Goal: Task Accomplishment & Management: Use online tool/utility

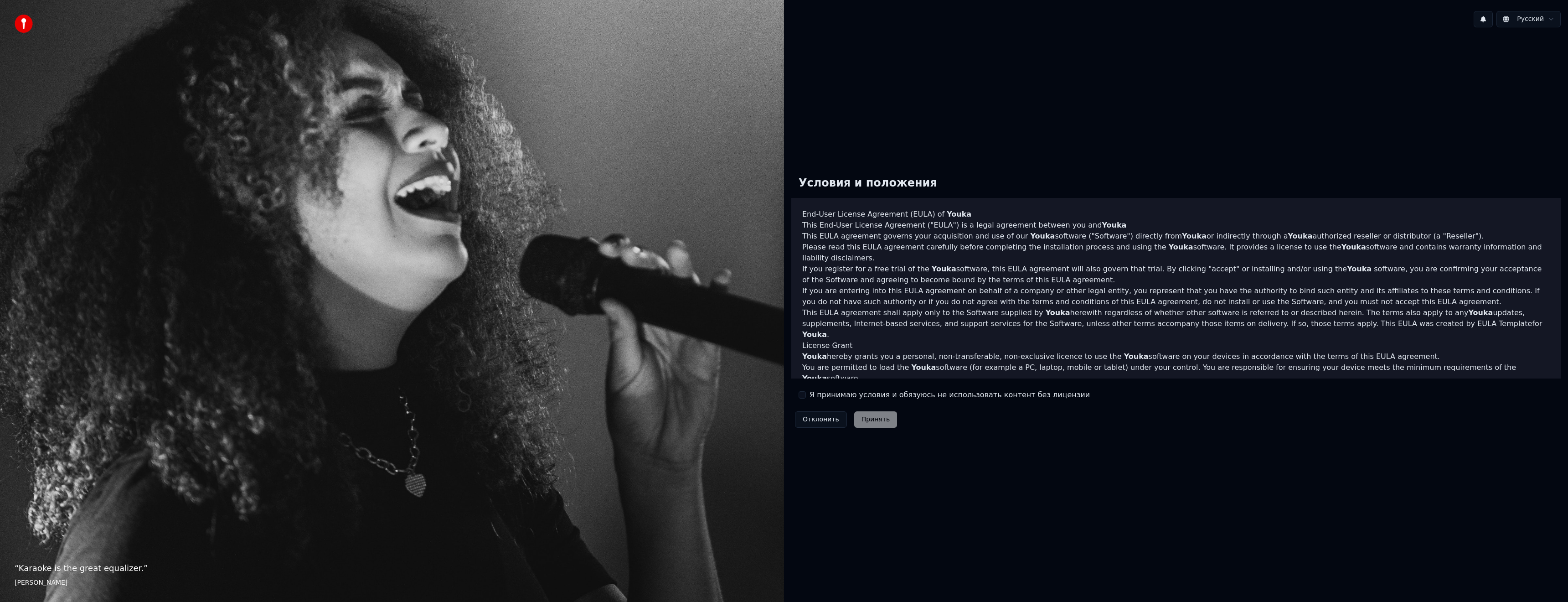
click at [802, 395] on button "Я принимаю условия и обязуюсь не использовать контент без лицензии" at bounding box center [802, 395] width 7 height 7
click at [879, 420] on button "Принять" at bounding box center [875, 419] width 43 height 16
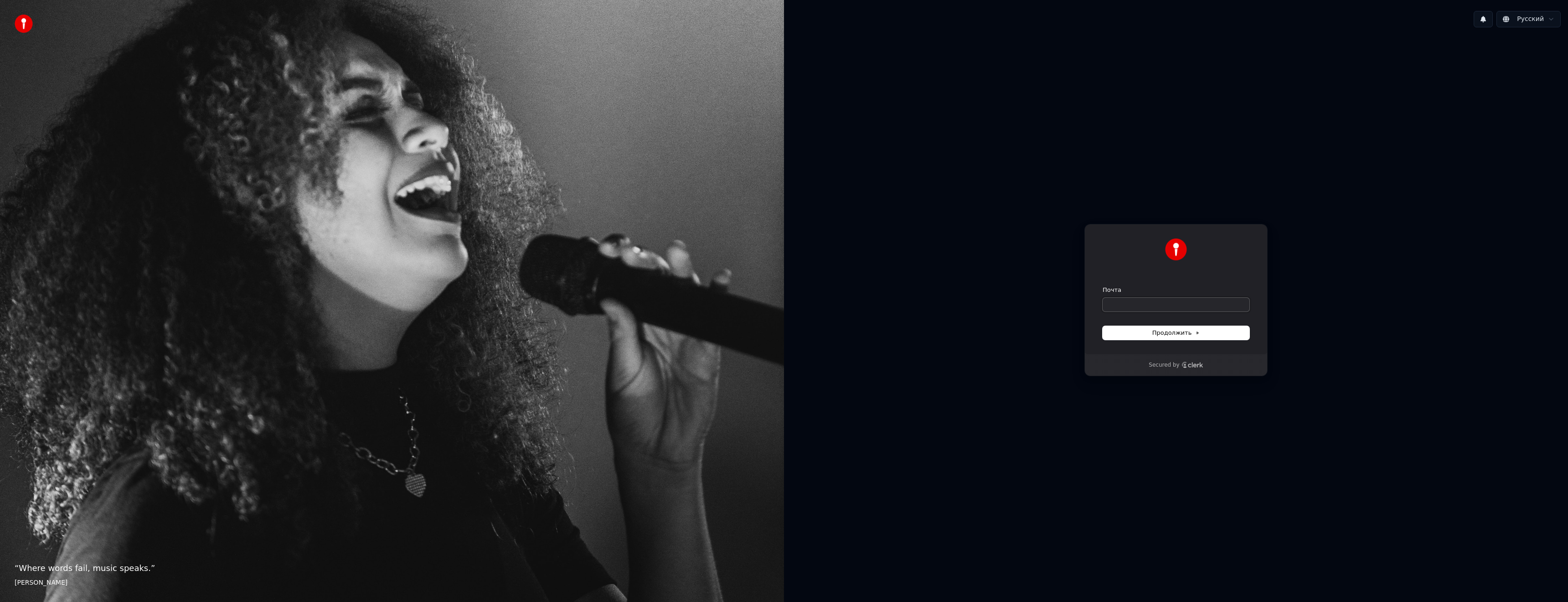
click at [1132, 304] on input "Почта" at bounding box center [1176, 304] width 147 height 13
type input "*"
click at [1190, 336] on span "Продолжить" at bounding box center [1176, 333] width 48 height 8
type input "**********"
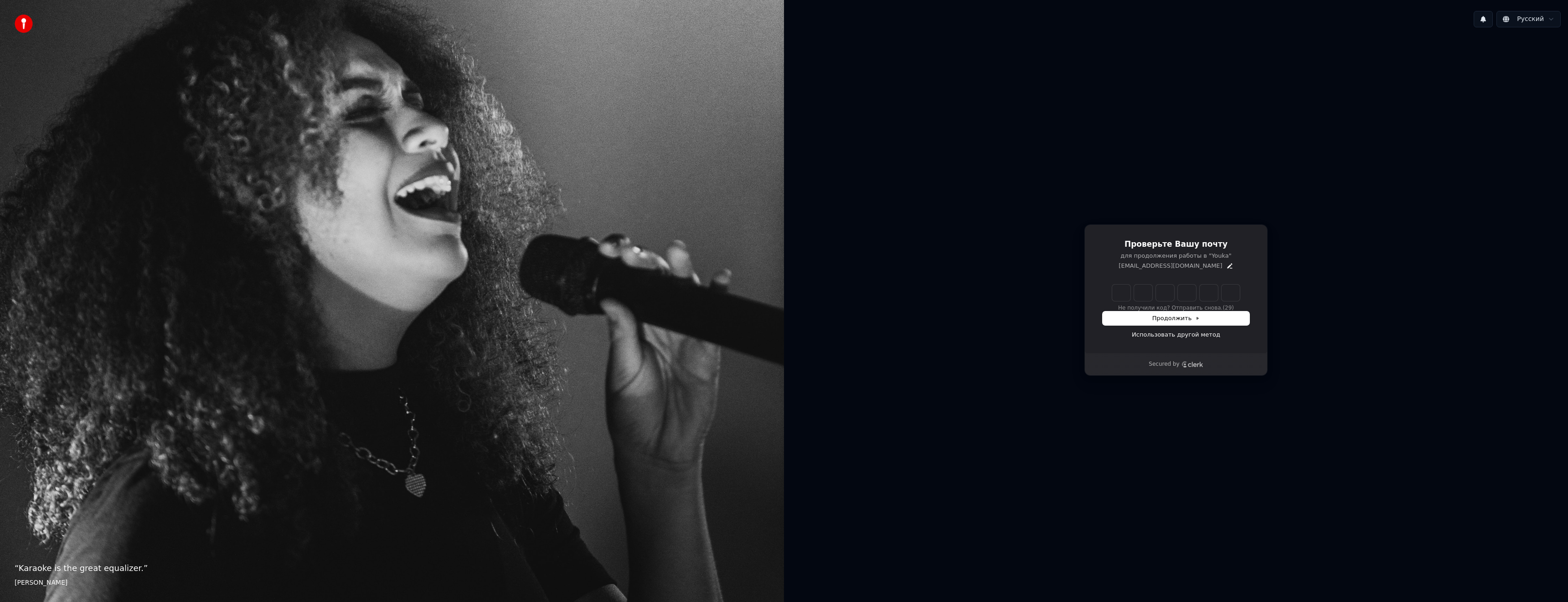
click at [1121, 291] on input "Enter verification code" at bounding box center [1176, 292] width 128 height 16
type input "******"
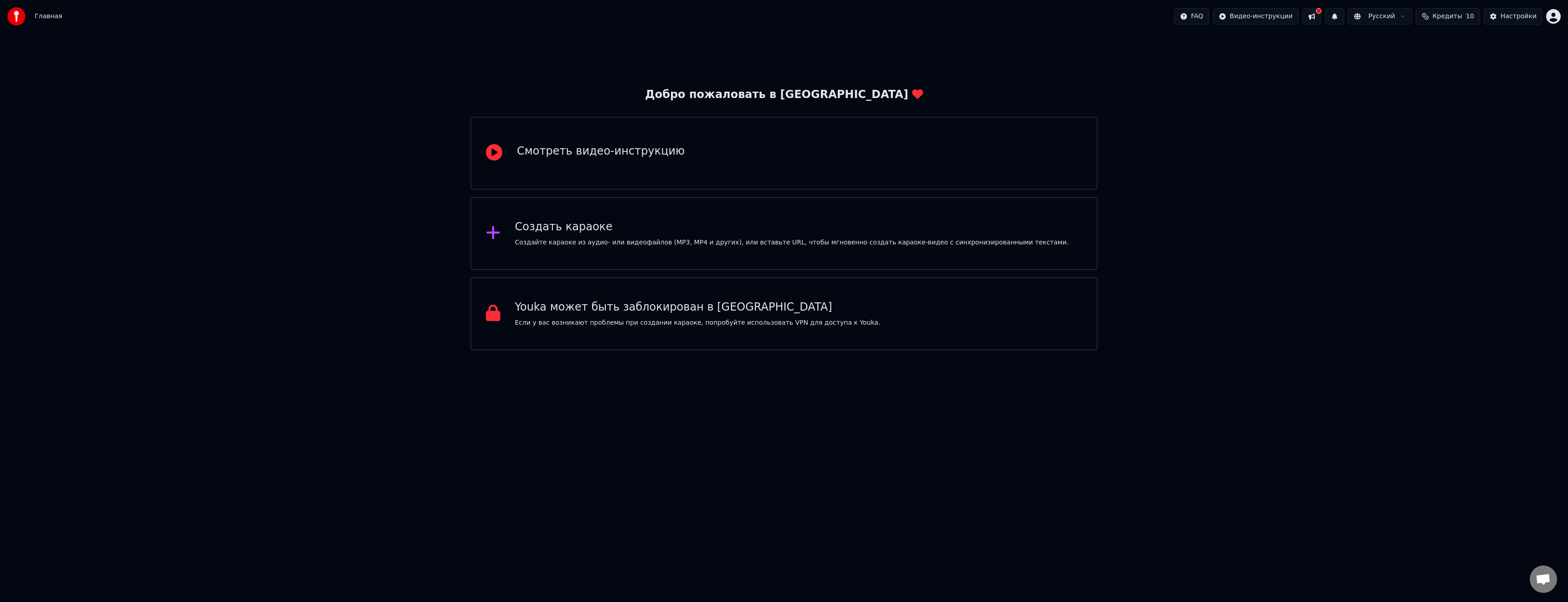
click at [496, 234] on icon at bounding box center [493, 233] width 13 height 13
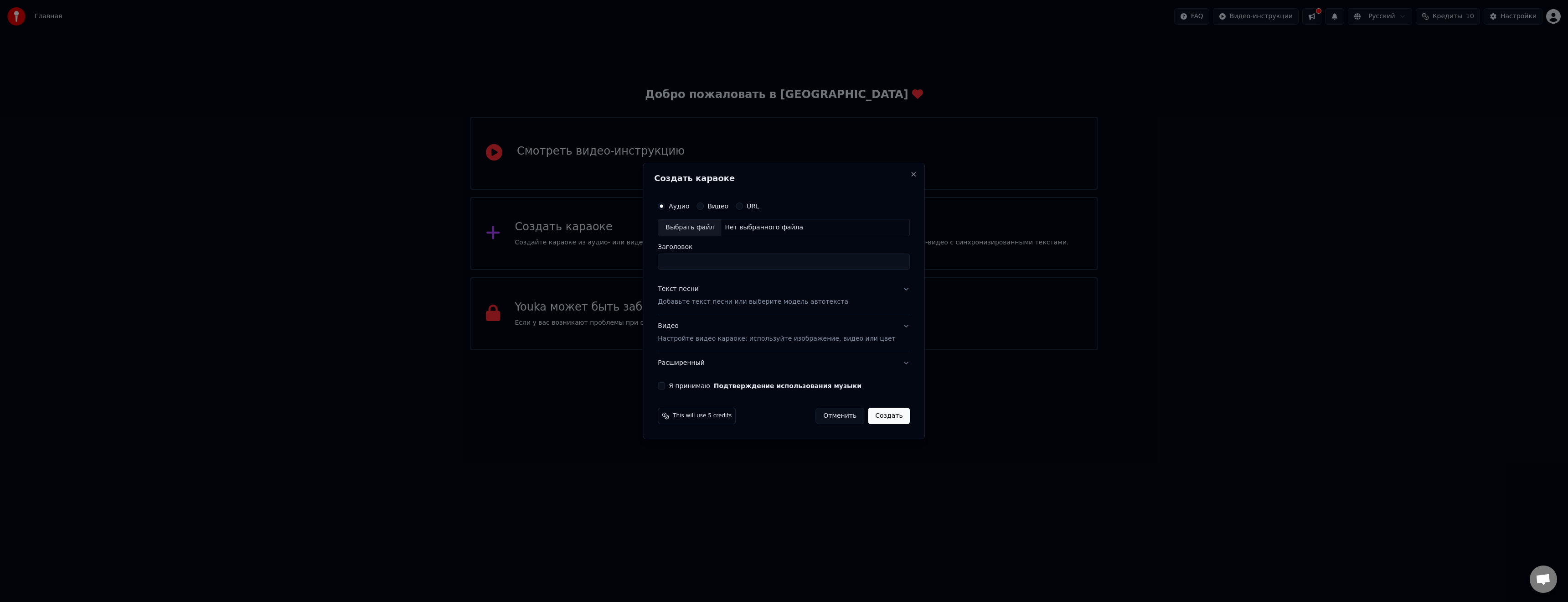
click at [703, 207] on button "Видео" at bounding box center [700, 206] width 7 height 7
click at [703, 226] on div "Выбрать файл" at bounding box center [689, 227] width 63 height 16
click at [665, 198] on button "Аудио" at bounding box center [661, 198] width 7 height 7
click at [696, 226] on div "Выбрать файл" at bounding box center [689, 227] width 63 height 16
click at [847, 306] on button "Текст песни Добавьте текст песни или выберите модель автотекста" at bounding box center [783, 304] width 252 height 37
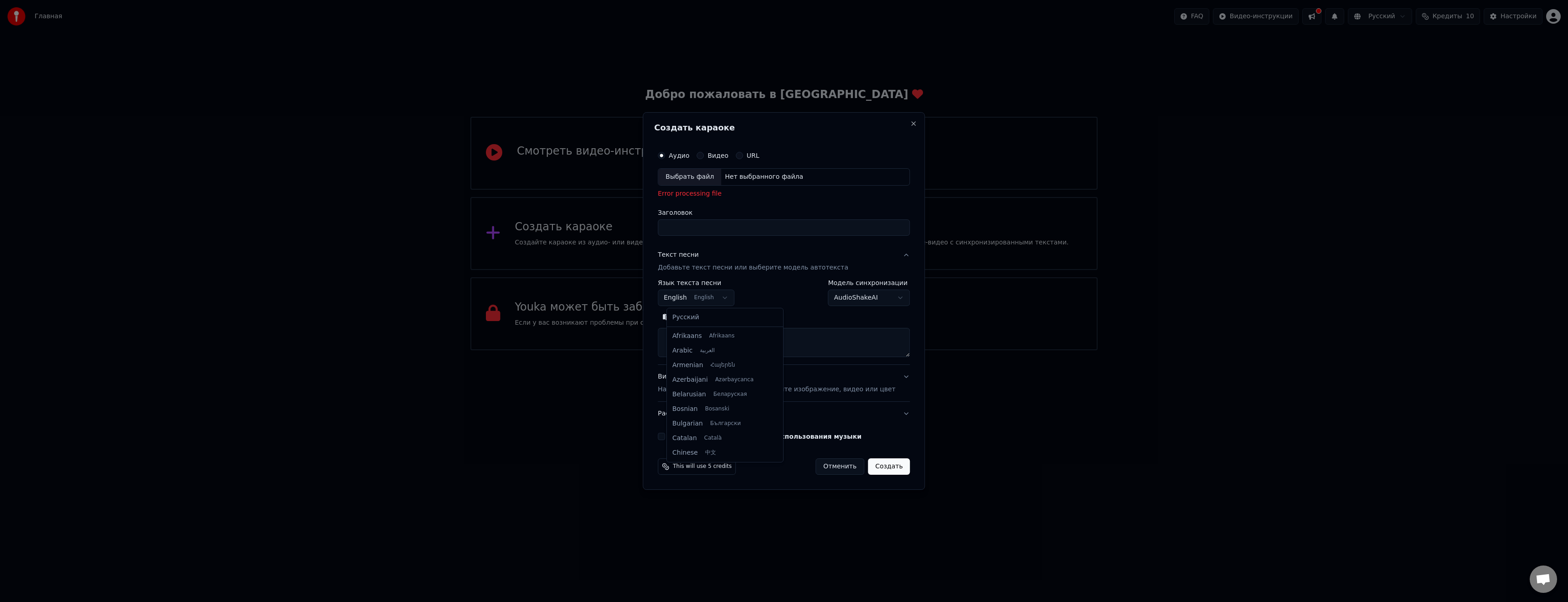
click at [710, 300] on body "Главная FAQ Видео-инструкции Русский Кредиты 10 Настройки Добро пожаловать в Yo…" at bounding box center [784, 175] width 1568 height 350
select select "**"
click at [896, 299] on body "Главная FAQ Видео-инструкции Русский Кредиты 10 Настройки Добро пожаловать в Yo…" at bounding box center [784, 175] width 1568 height 350
click at [773, 310] on body "Главная FAQ Видео-инструкции Русский Кредиты 10 Настройки Добро пожаловать в Yo…" at bounding box center [784, 175] width 1568 height 350
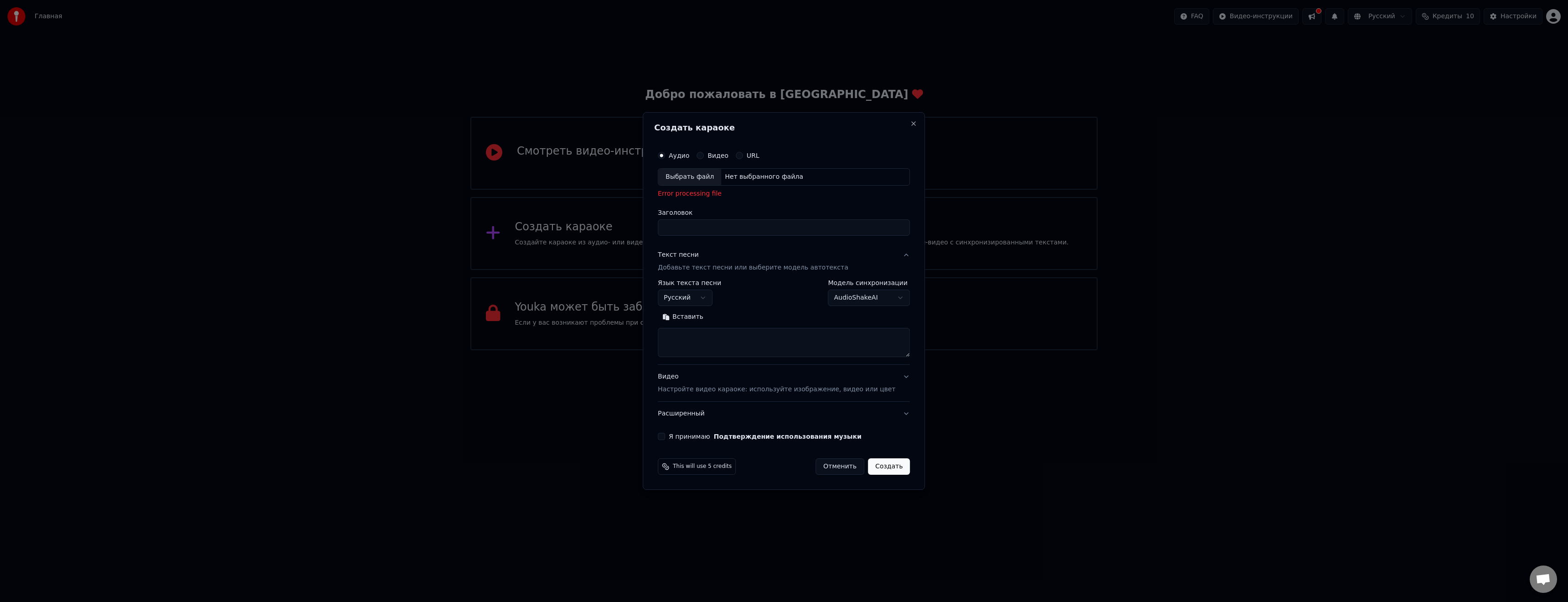
click at [701, 178] on div "Выбрать файл" at bounding box center [689, 177] width 63 height 16
click at [710, 195] on div "Error processing file" at bounding box center [783, 194] width 252 height 9
click at [710, 178] on div "Выбрать файл" at bounding box center [689, 177] width 63 height 16
click at [711, 157] on div "Видео" at bounding box center [712, 156] width 32 height 7
click at [703, 156] on button "Видео" at bounding box center [700, 156] width 7 height 7
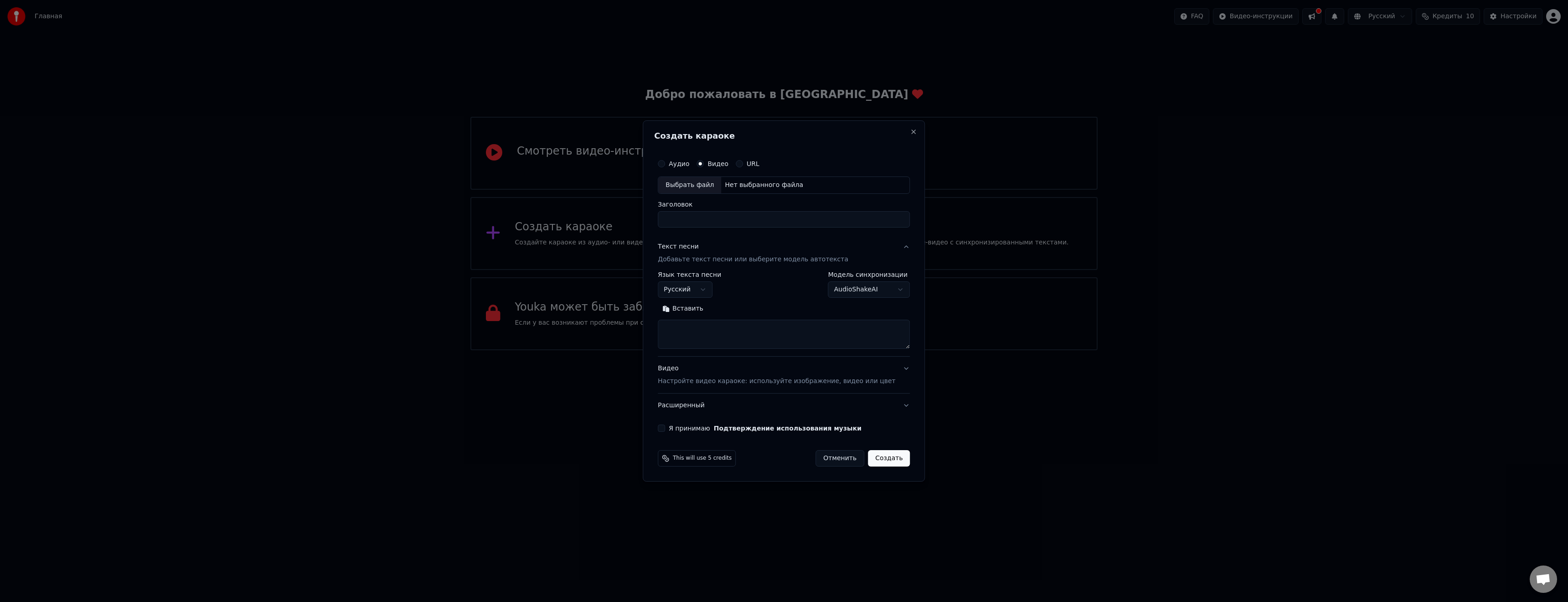
click at [703, 185] on div "Выбрать файл" at bounding box center [689, 185] width 63 height 16
click at [665, 156] on button "Аудио" at bounding box center [661, 156] width 7 height 7
click at [698, 185] on div "Выбрать файл" at bounding box center [689, 185] width 63 height 16
click at [832, 468] on button "Отменить" at bounding box center [839, 466] width 49 height 16
select select
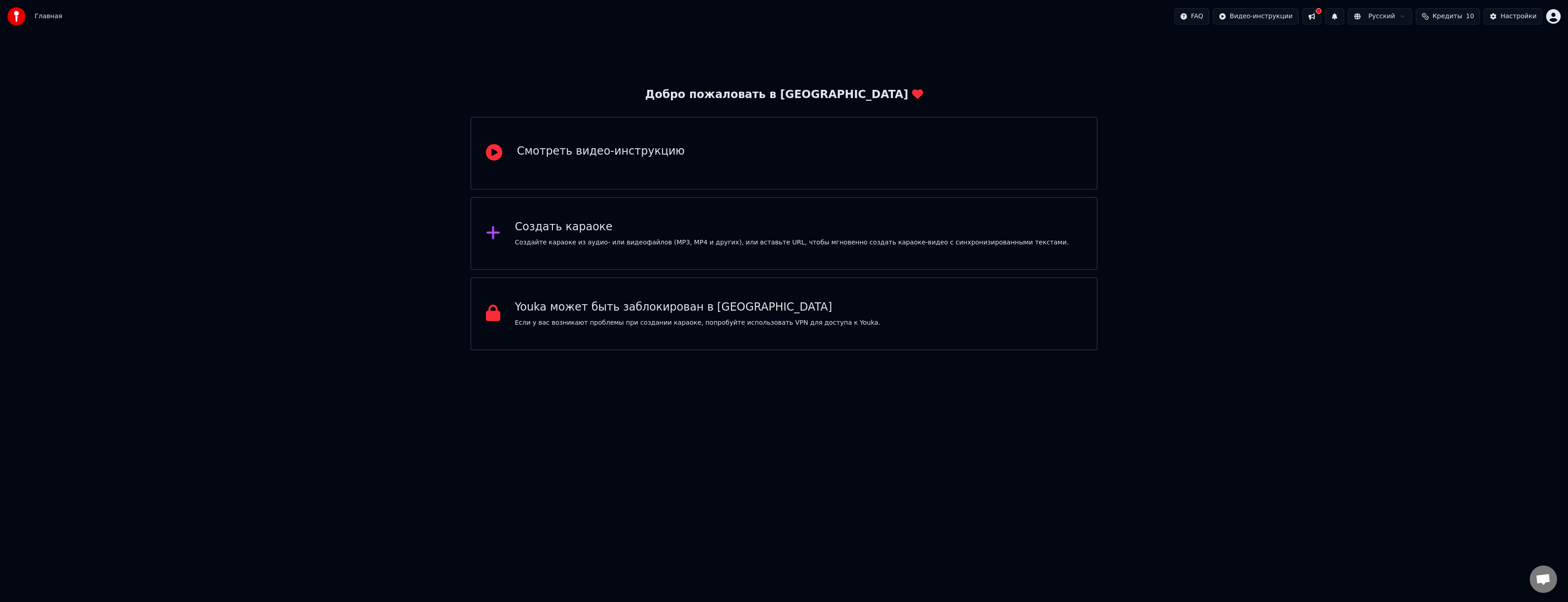
click at [1321, 17] on button at bounding box center [1311, 16] width 19 height 16
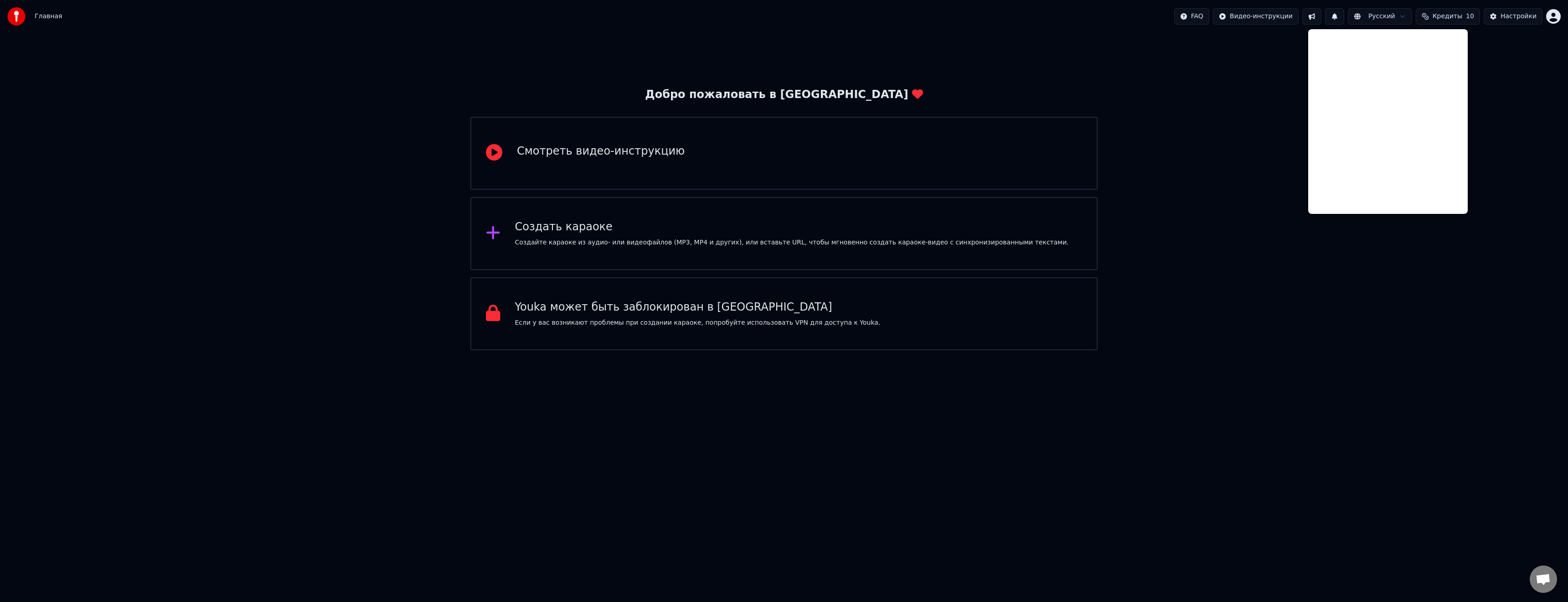
click at [1511, 114] on div "Добро пожаловать в Youka Смотреть видео-инструкцию Создать караоке Создайте кар…" at bounding box center [784, 191] width 1568 height 318
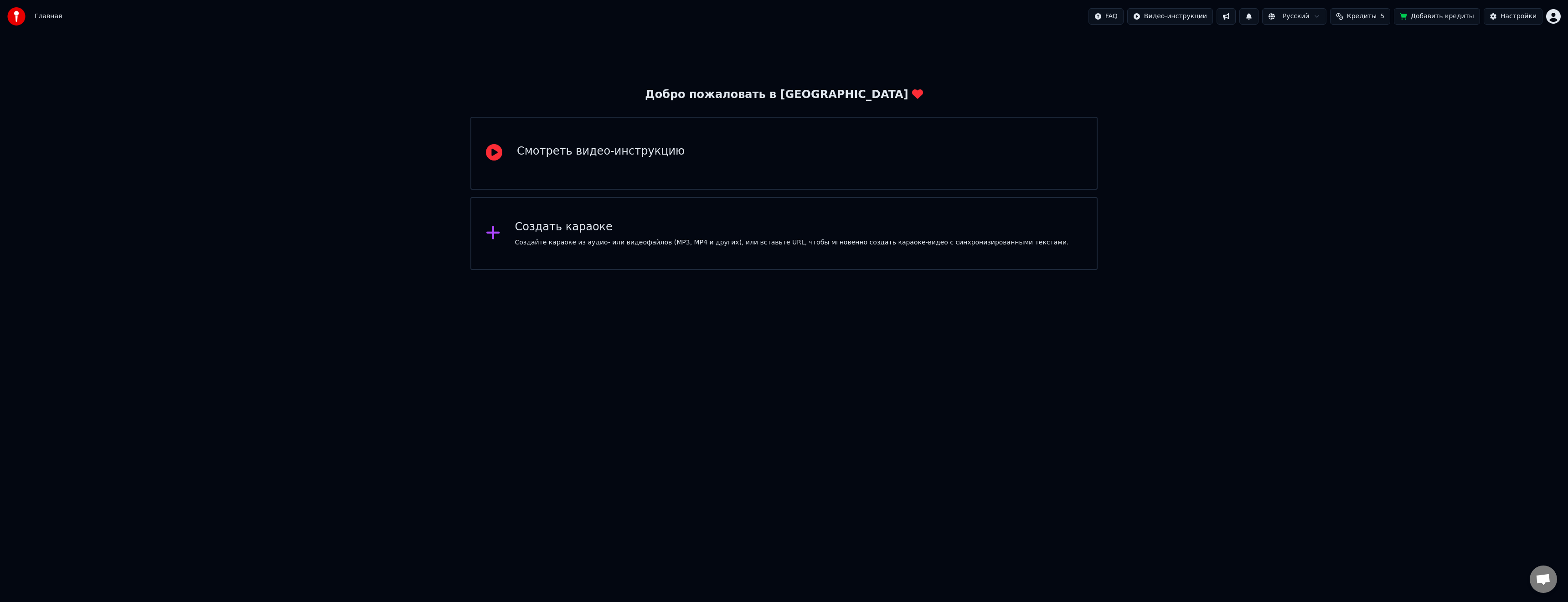
click at [1435, 20] on button "Добавить кредиты" at bounding box center [1437, 16] width 86 height 16
click at [1553, 17] on html "Главная FAQ Видео-инструкции Русский Кредиты 5 Добавить кредиты Настройки Добро…" at bounding box center [784, 135] width 1568 height 270
click at [1327, 184] on html "Главная FAQ Видео-инструкции Русский Кредиты 5 Добавить кредиты Настройки Добро…" at bounding box center [784, 135] width 1568 height 270
click at [1234, 18] on button at bounding box center [1226, 16] width 19 height 16
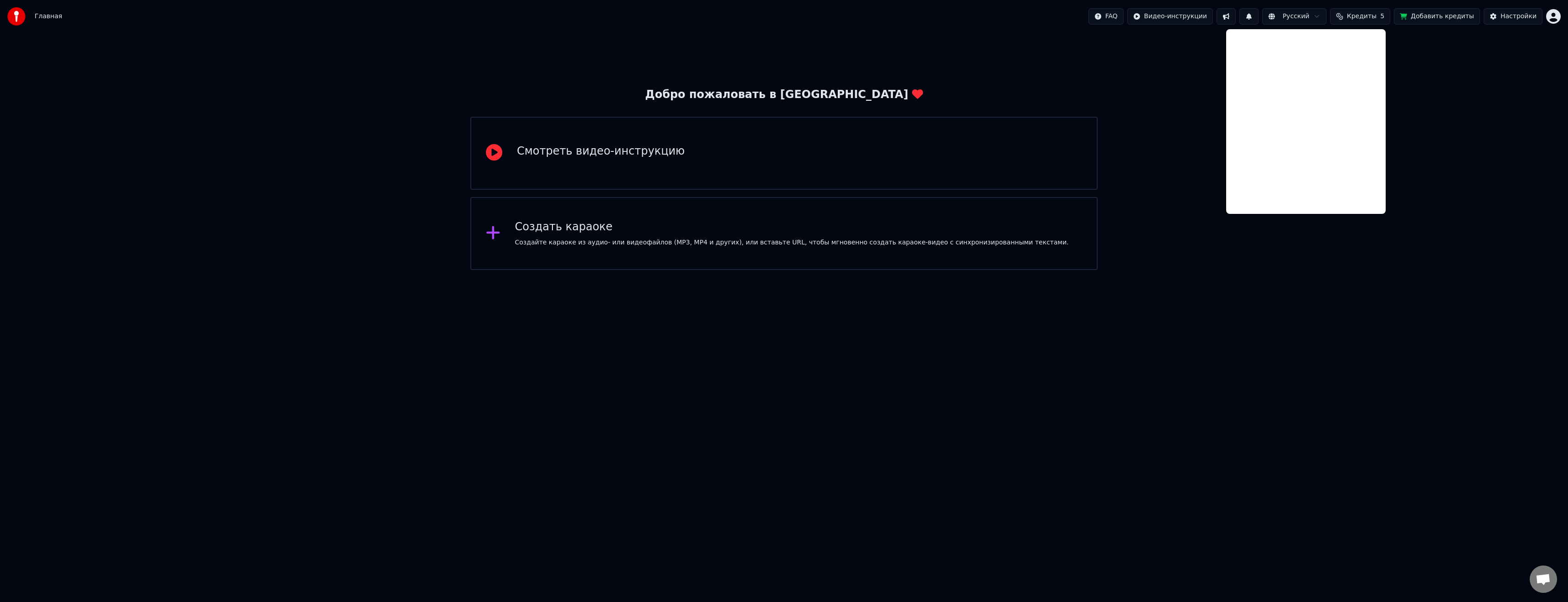
click at [1182, 56] on div "Добро пожаловать в Youka Смотреть видео-инструкцию Создать караоке Создайте кар…" at bounding box center [784, 151] width 1568 height 237
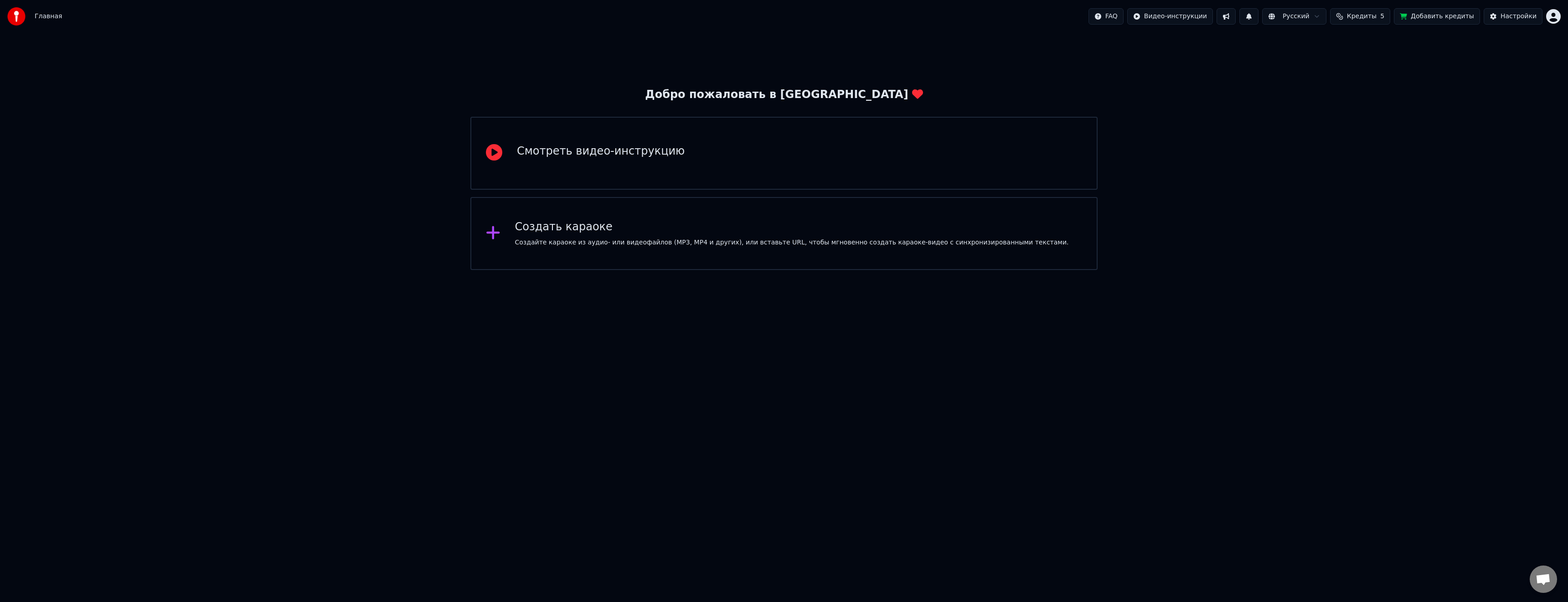
click at [1363, 17] on span "Кредиты" at bounding box center [1362, 16] width 30 height 9
click at [1293, 146] on div "Добро пожаловать в Youka Смотреть видео-инструкцию Создать караоке Создайте кар…" at bounding box center [784, 151] width 1568 height 237
click at [1547, 582] on span "Открытый чат" at bounding box center [1543, 580] width 15 height 13
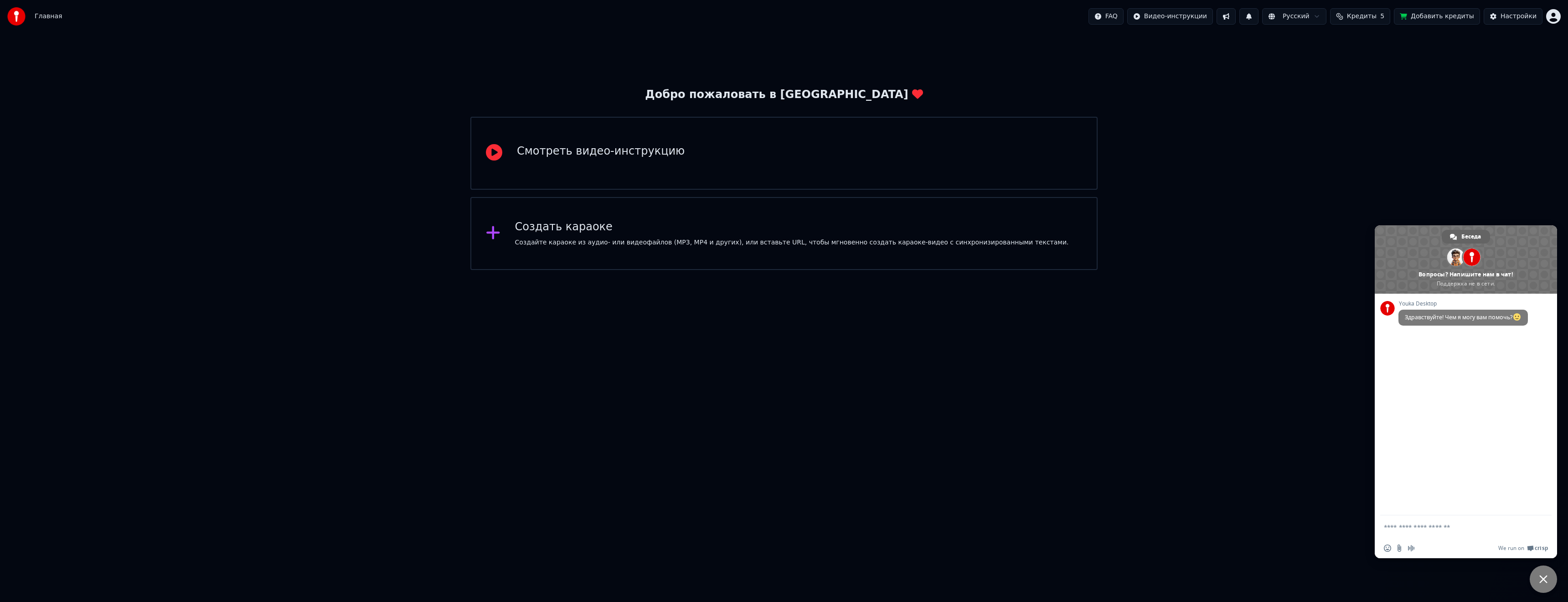
click at [1546, 581] on span "Закрыть чат" at bounding box center [1543, 579] width 8 height 8
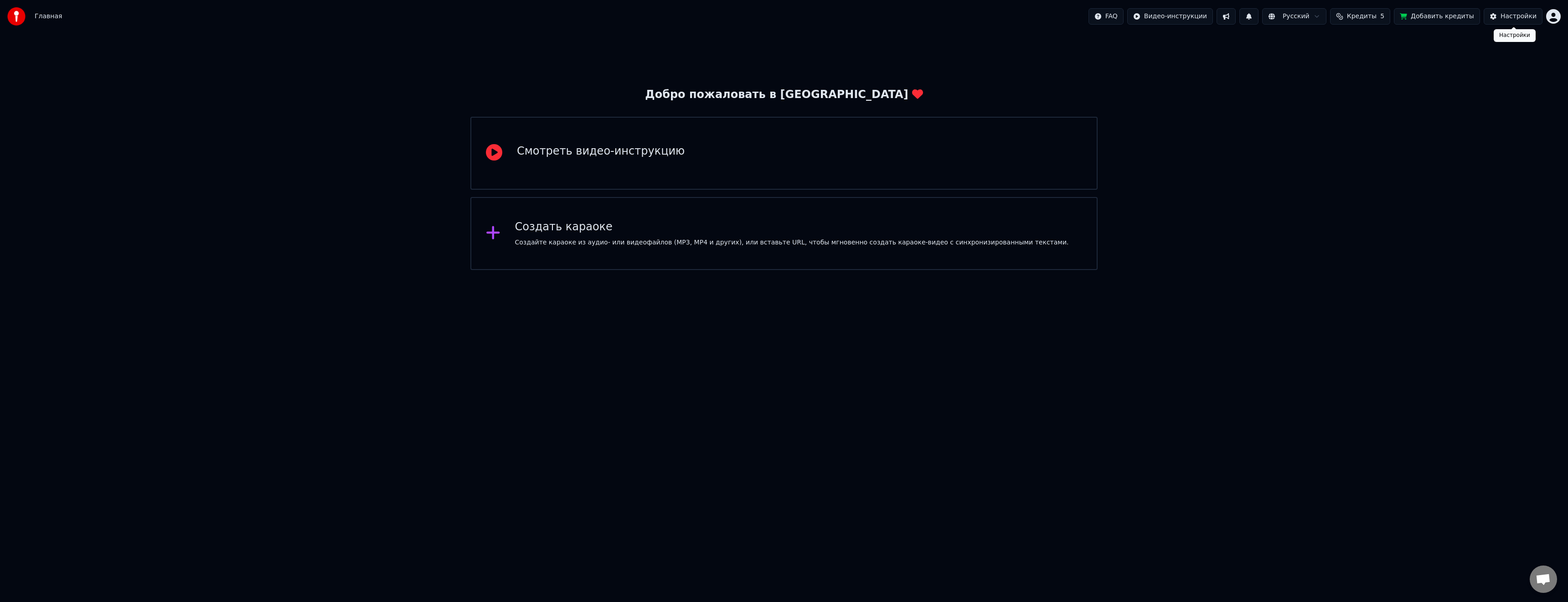
click at [1518, 15] on div "Настройки" at bounding box center [1518, 16] width 36 height 9
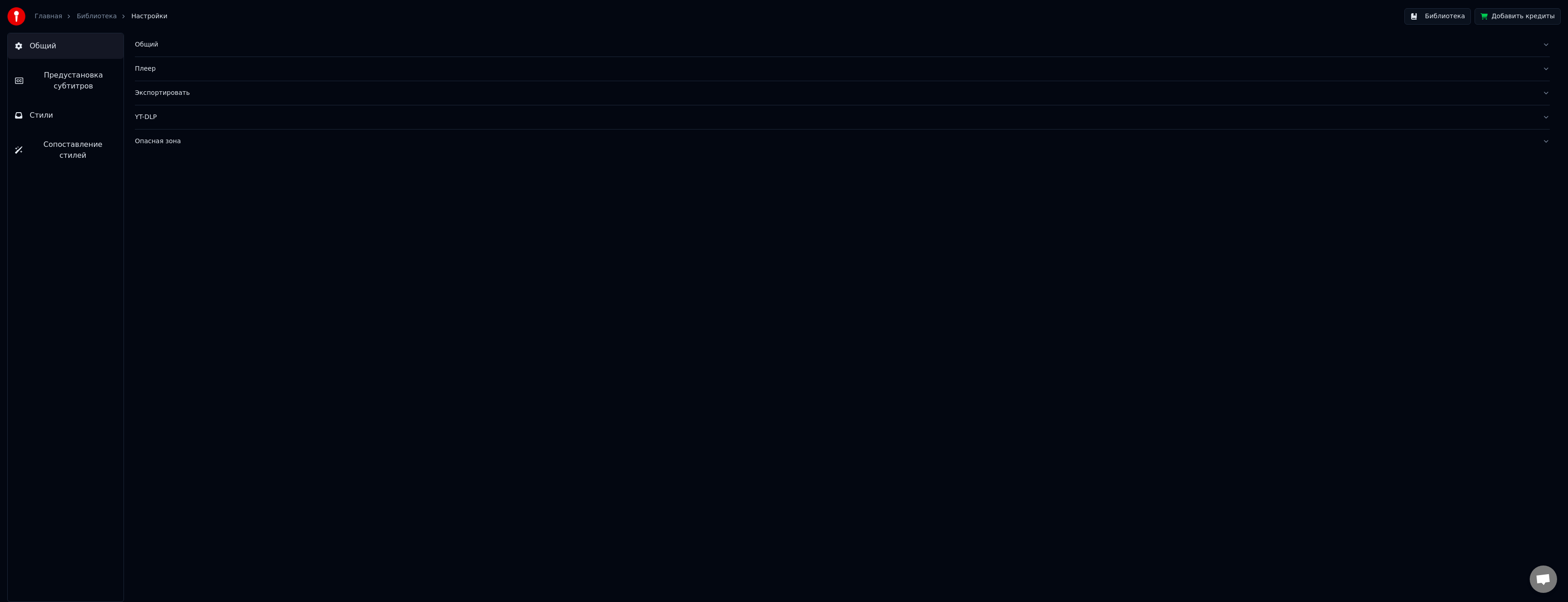
click at [144, 44] on div "Общий" at bounding box center [835, 45] width 1400 height 9
click at [156, 215] on div "Плеер" at bounding box center [835, 216] width 1400 height 9
click at [160, 170] on div "Экспортировать" at bounding box center [835, 175] width 1400 height 9
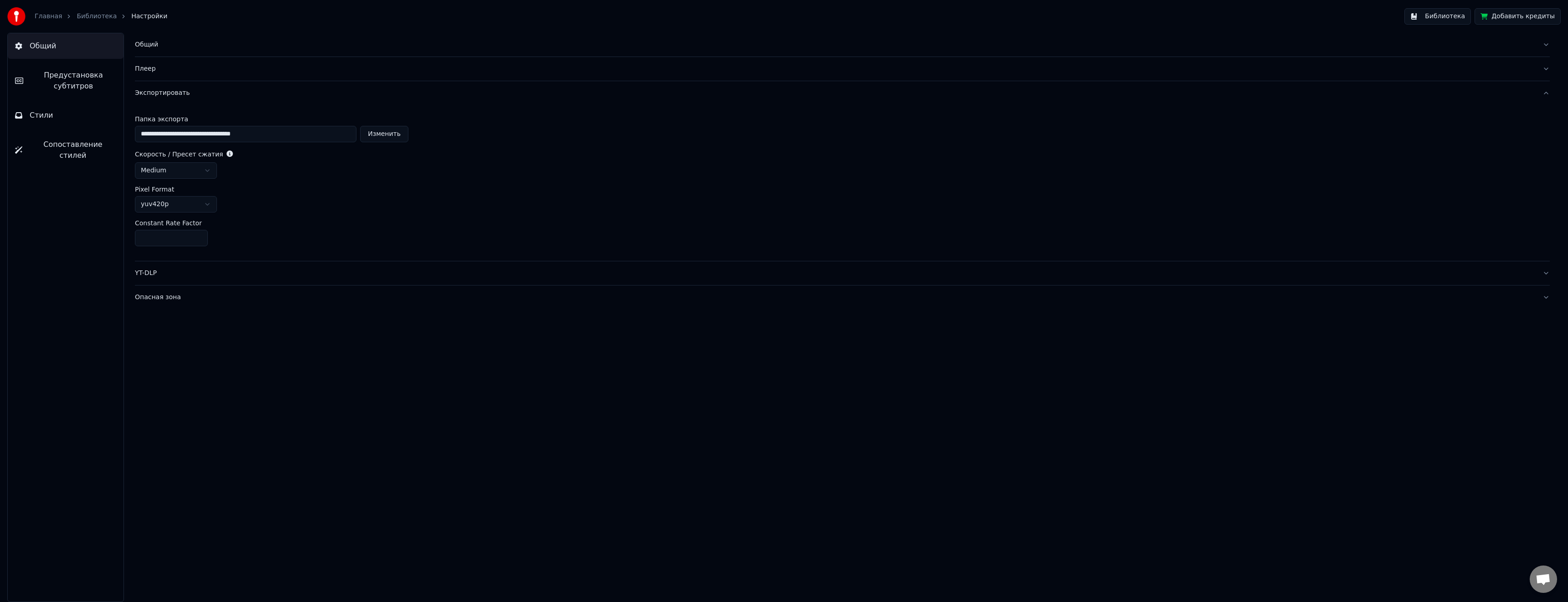
click at [156, 275] on div "YT-DLP" at bounding box center [835, 273] width 1400 height 9
click at [164, 224] on div "Опасная зона" at bounding box center [835, 220] width 1400 height 9
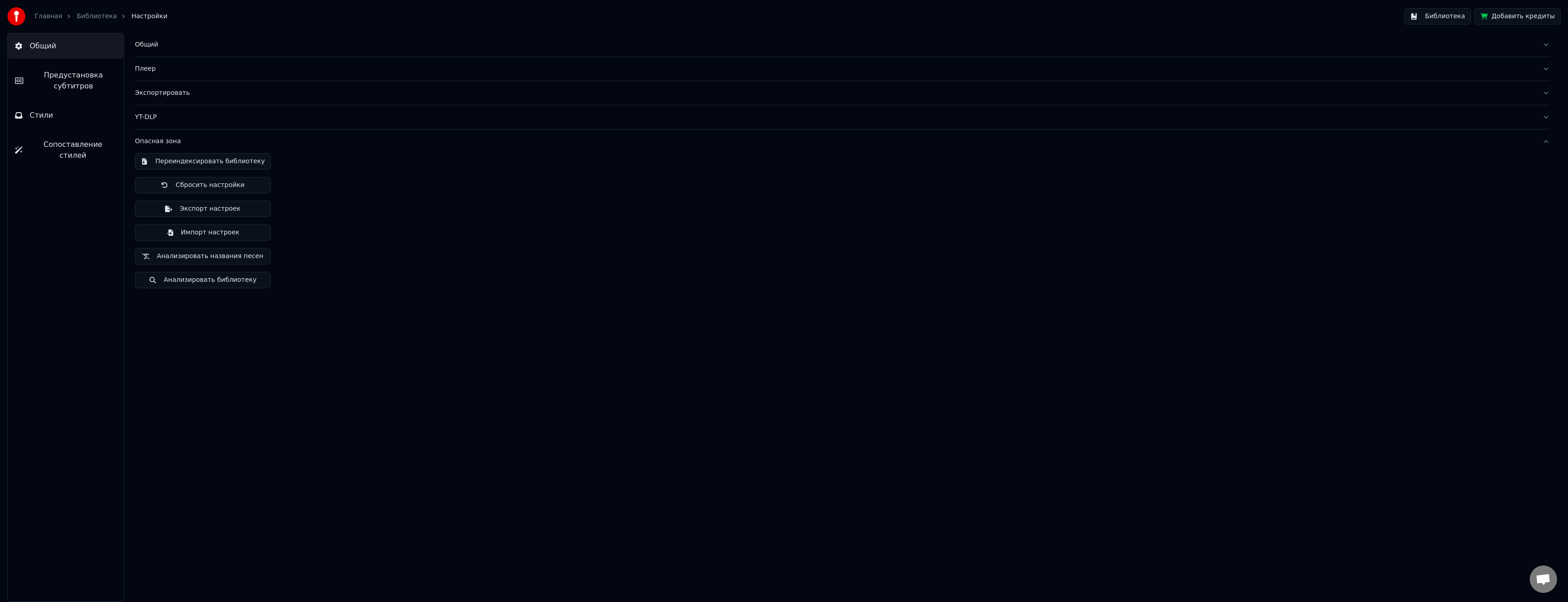
click at [55, 144] on span "Сопоставление стилей" at bounding box center [73, 150] width 86 height 22
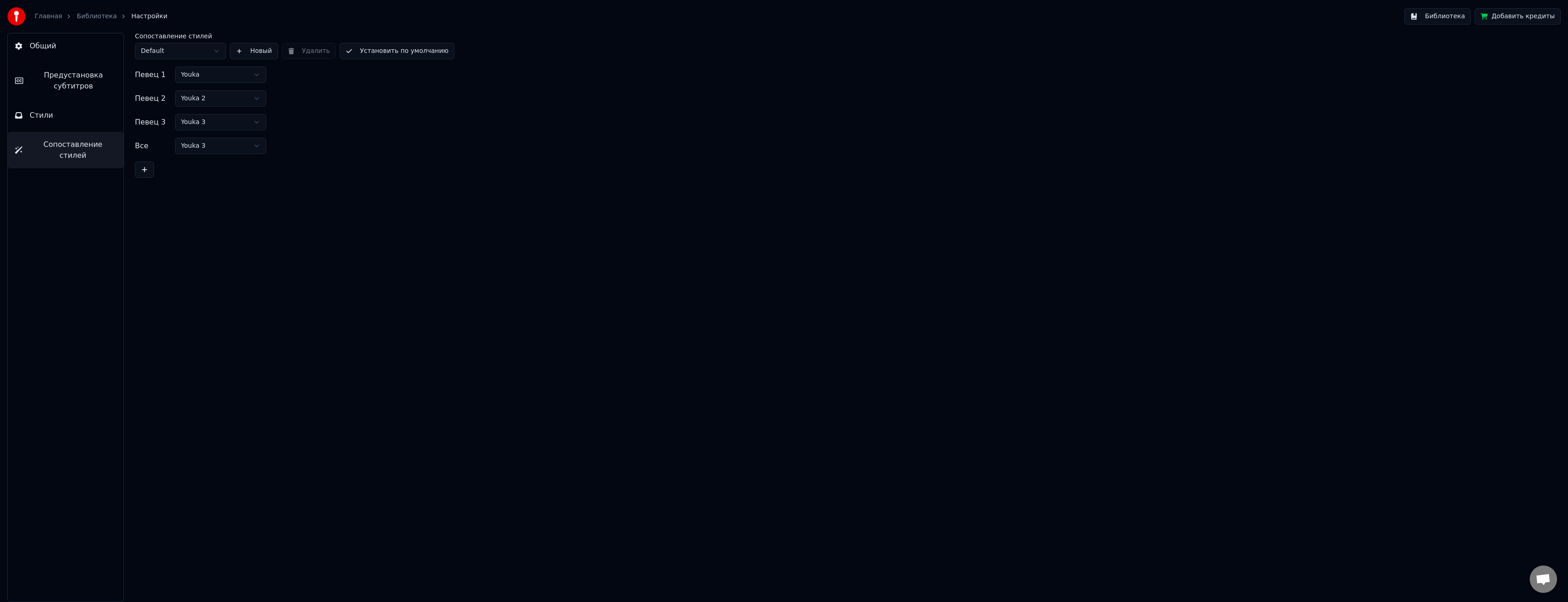
click at [43, 117] on span "Стили" at bounding box center [42, 115] width 24 height 11
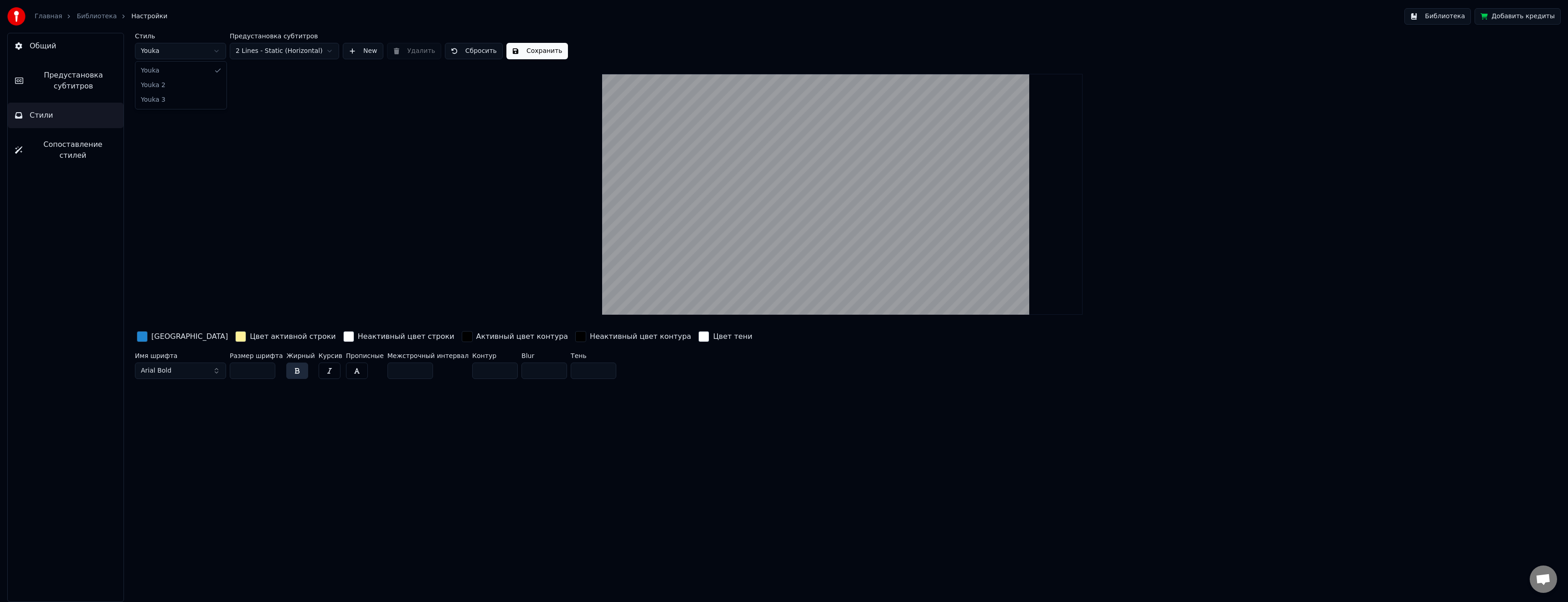
click at [175, 51] on html "Главная Библиотека Настройки Библиотека Добавить кредиты Общий Предустановка су…" at bounding box center [784, 301] width 1568 height 602
click at [194, 30] on html "Главная Библиотека Настройки Библиотека Добавить кредиты Общий Предустановка су…" at bounding box center [784, 301] width 1568 height 602
click at [83, 79] on span "Предустановка субтитров" at bounding box center [73, 81] width 86 height 22
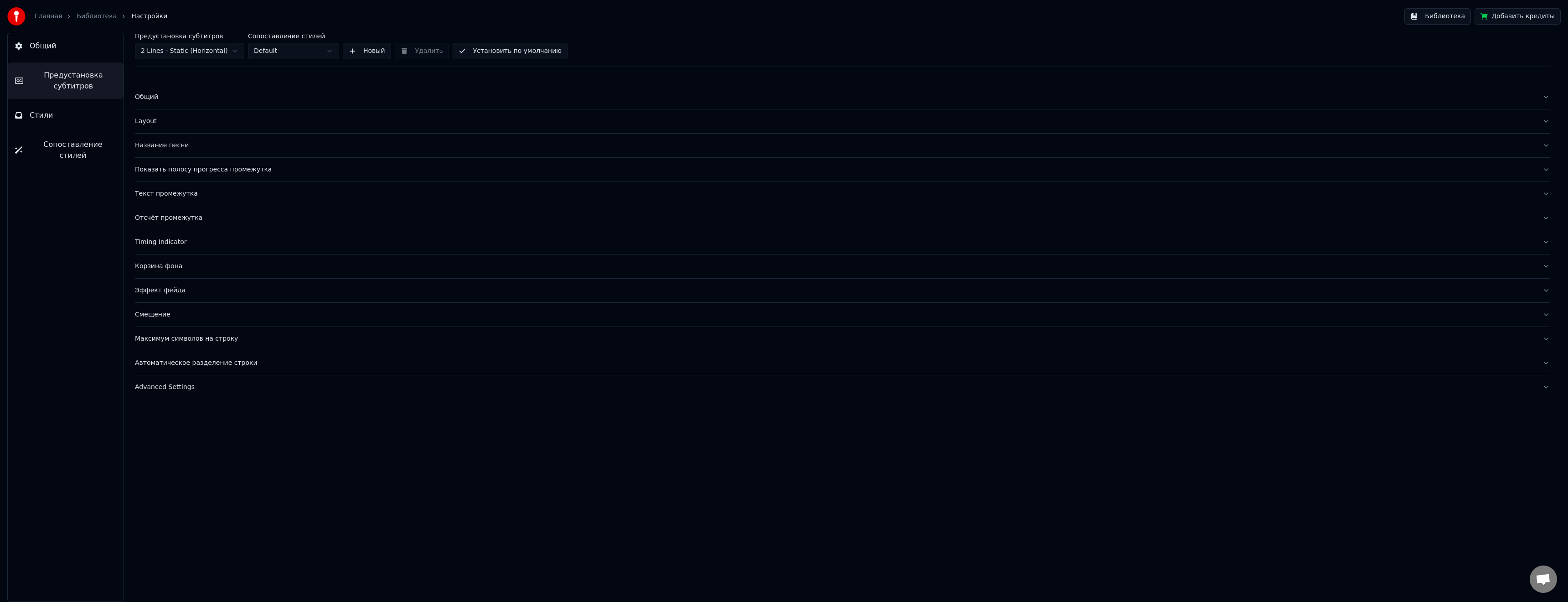
click at [39, 48] on span "Общий" at bounding box center [42, 45] width 26 height 11
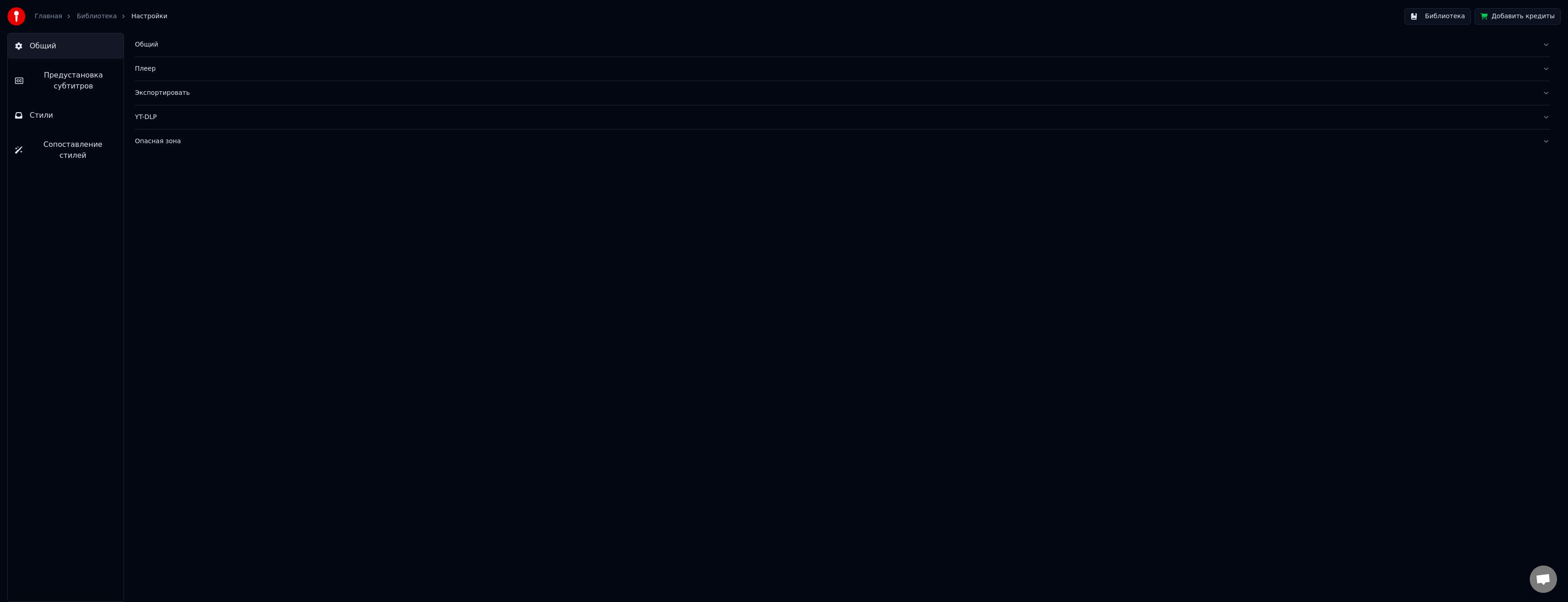
click at [90, 17] on link "Библиотека" at bounding box center [96, 16] width 40 height 9
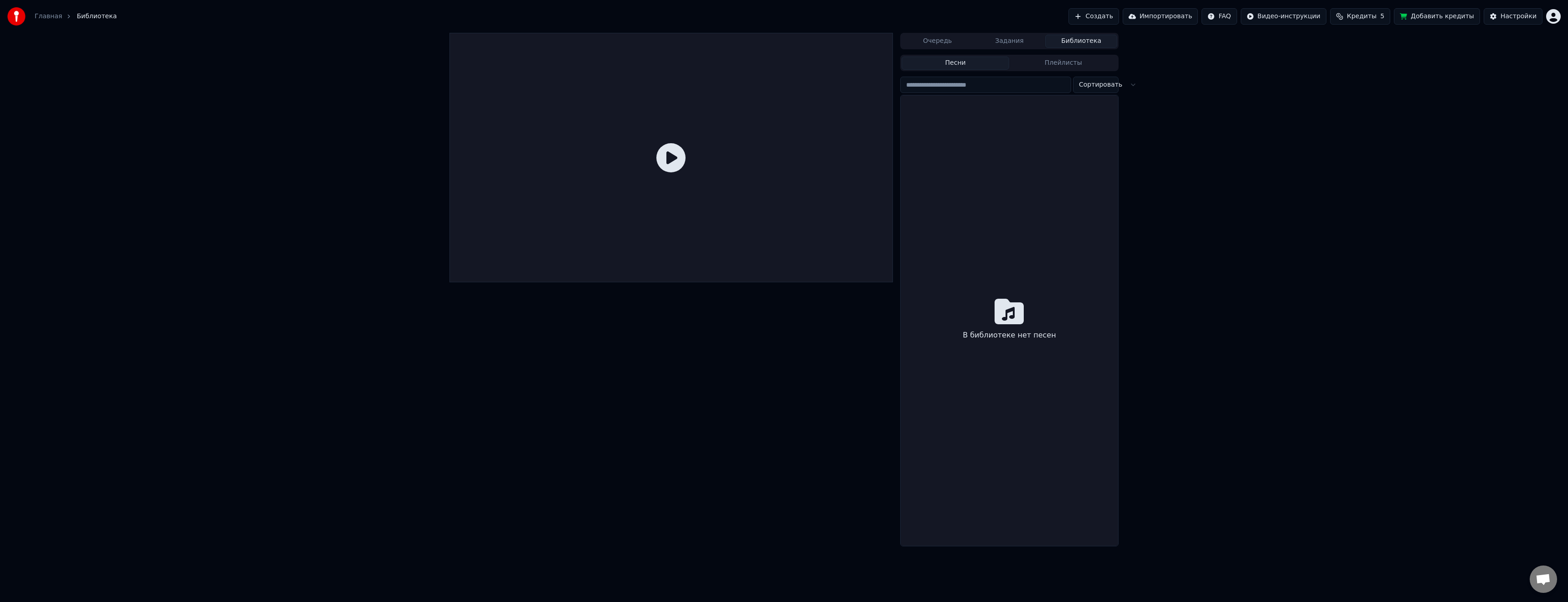
click at [673, 160] on icon at bounding box center [670, 157] width 29 height 29
drag, startPoint x: 671, startPoint y: 162, endPoint x: 690, endPoint y: 163, distance: 19.0
click at [672, 162] on icon at bounding box center [670, 157] width 29 height 29
drag, startPoint x: 974, startPoint y: 66, endPoint x: 926, endPoint y: 47, distance: 51.6
click at [972, 66] on button "Песни" at bounding box center [955, 63] width 108 height 13
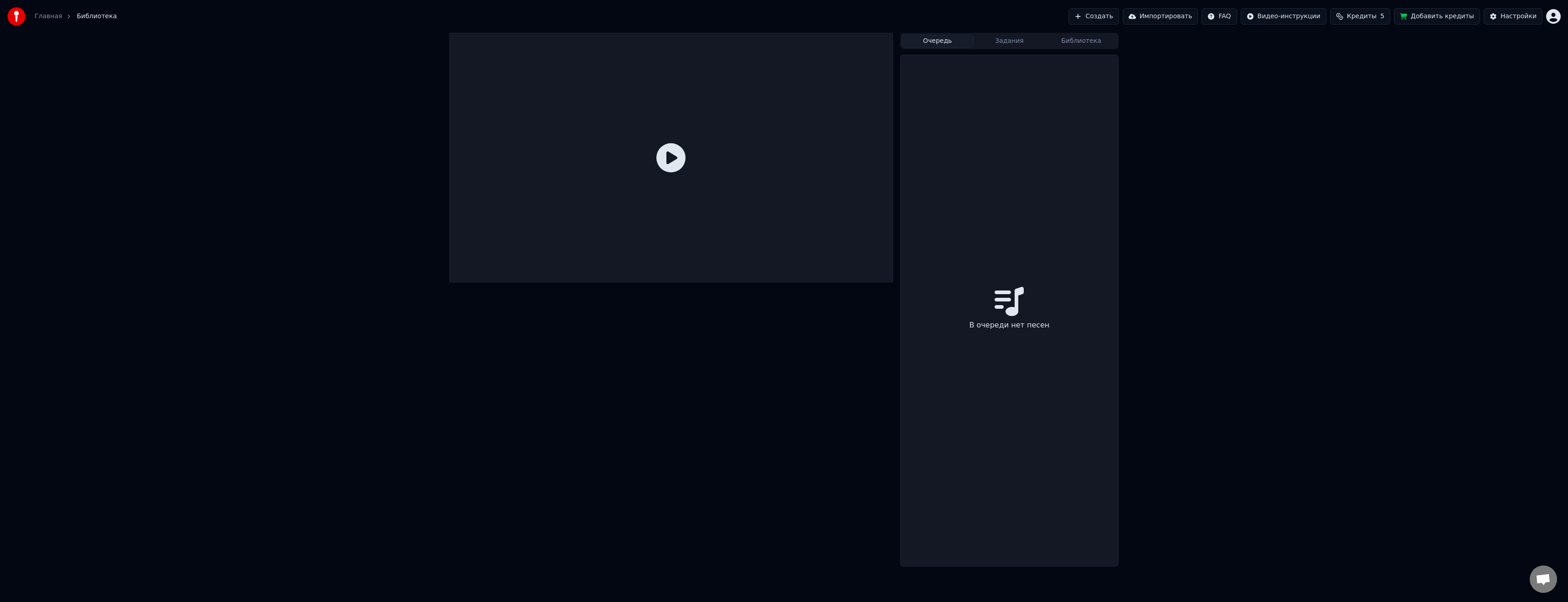
click at [922, 43] on button "Очередь" at bounding box center [937, 41] width 72 height 13
drag, startPoint x: 1004, startPoint y: 43, endPoint x: 1044, endPoint y: 43, distance: 40.0
click at [1006, 42] on button "Задания" at bounding box center [1010, 41] width 72 height 13
click at [1077, 38] on button "Библиотека" at bounding box center [1081, 41] width 72 height 13
drag, startPoint x: 1083, startPoint y: 66, endPoint x: 1073, endPoint y: 66, distance: 10.0
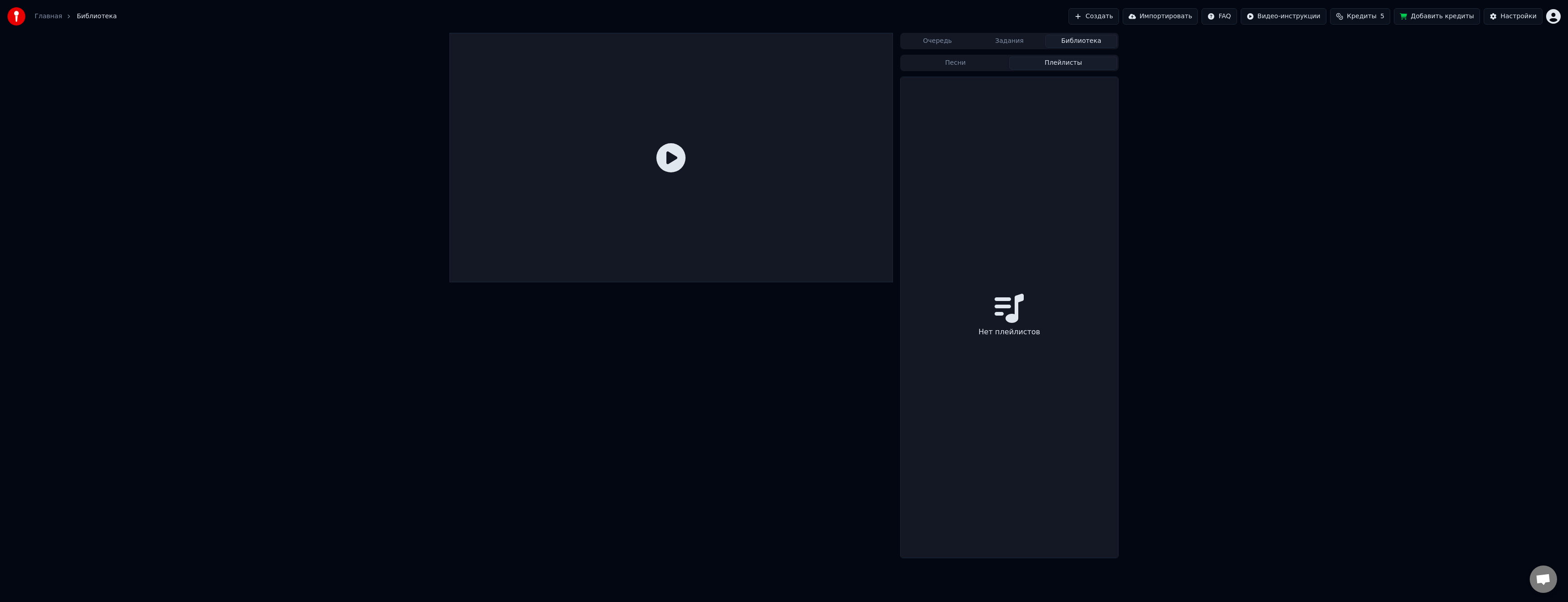
click at [1083, 66] on button "Плейлисты" at bounding box center [1063, 63] width 108 height 13
drag, startPoint x: 956, startPoint y: 64, endPoint x: 956, endPoint y: 69, distance: 5.0
click at [956, 63] on button "Песни" at bounding box center [955, 63] width 108 height 13
click at [1010, 308] on icon at bounding box center [1009, 311] width 29 height 29
click at [1163, 18] on button "Импортировать" at bounding box center [1160, 16] width 76 height 16
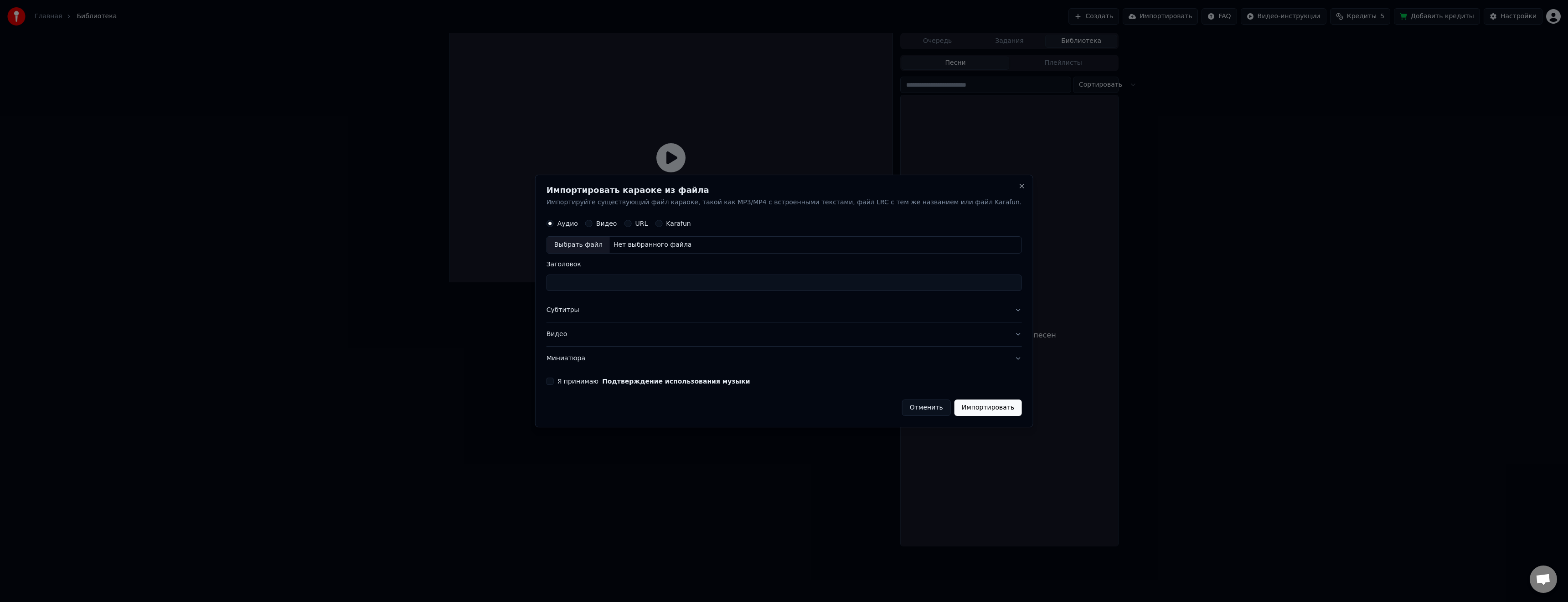
click at [911, 410] on button "Отменить" at bounding box center [926, 407] width 49 height 16
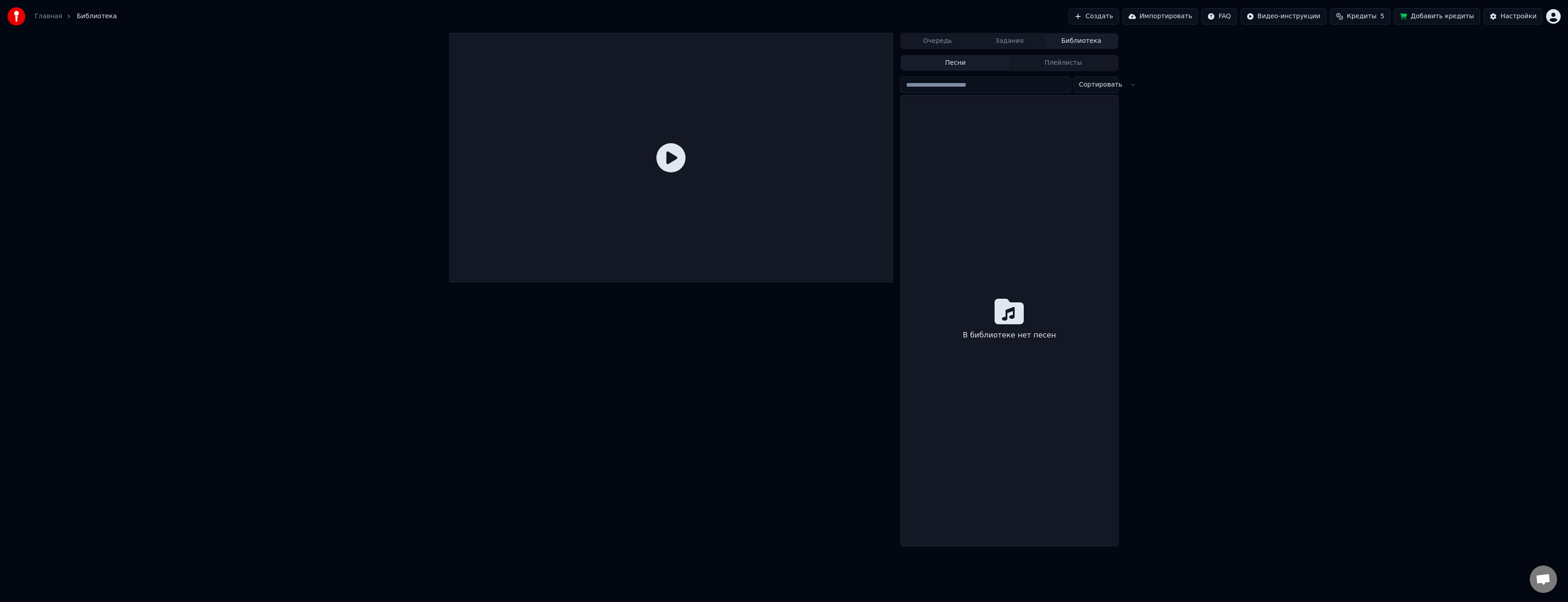
click at [46, 16] on link "Главная" at bounding box center [48, 16] width 28 height 9
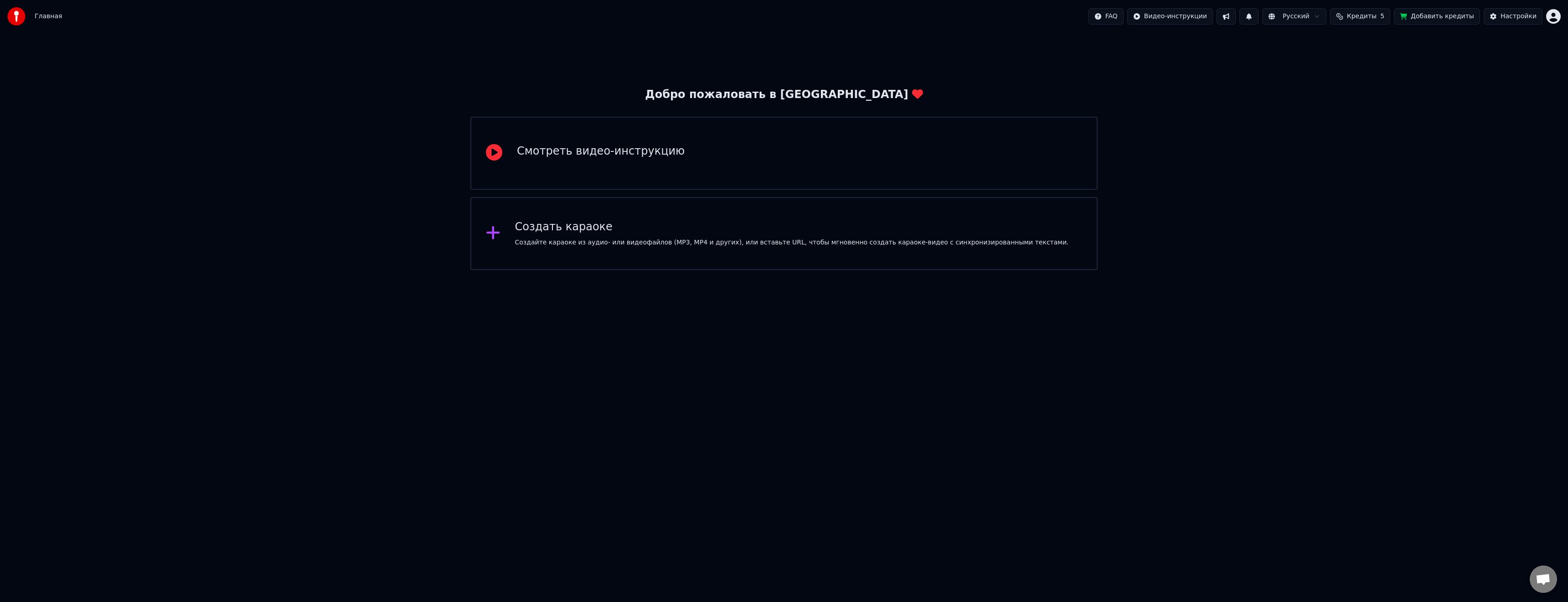
click at [46, 16] on span "Главная" at bounding box center [48, 16] width 28 height 9
click at [555, 224] on div "Создать караоке" at bounding box center [792, 227] width 554 height 15
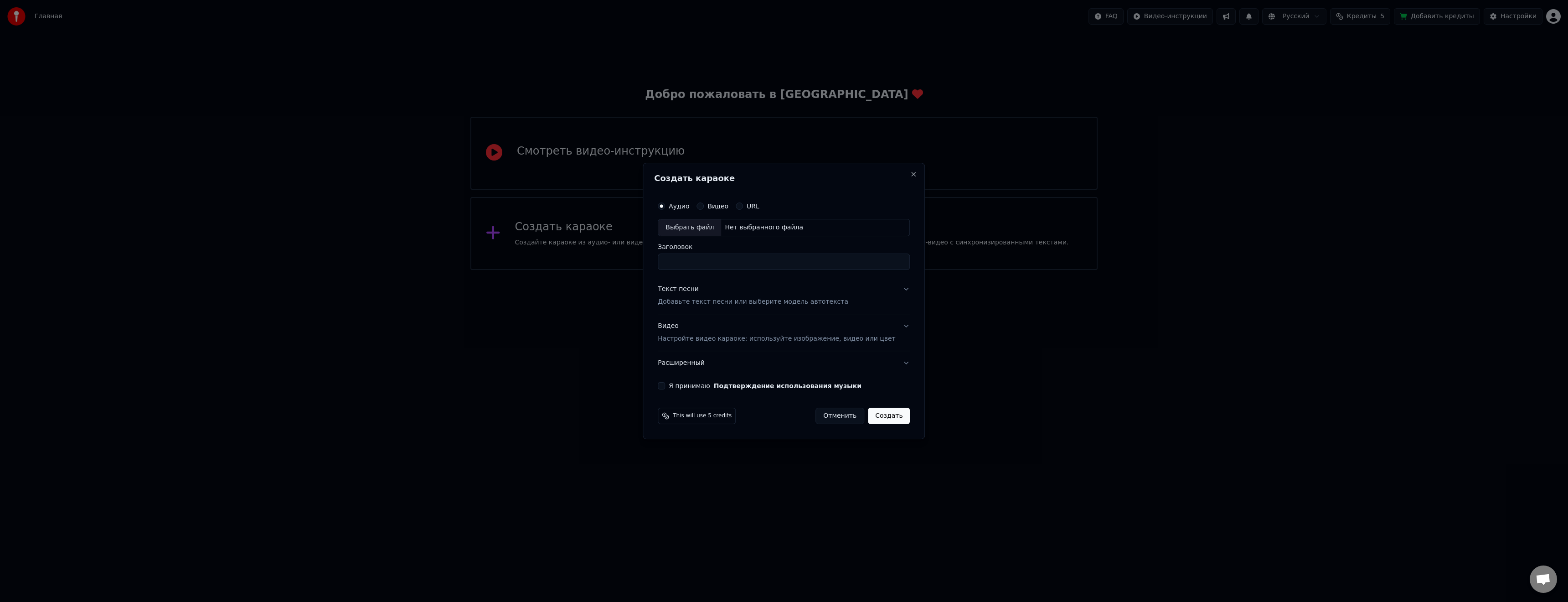
click at [837, 418] on button "Отменить" at bounding box center [839, 415] width 49 height 16
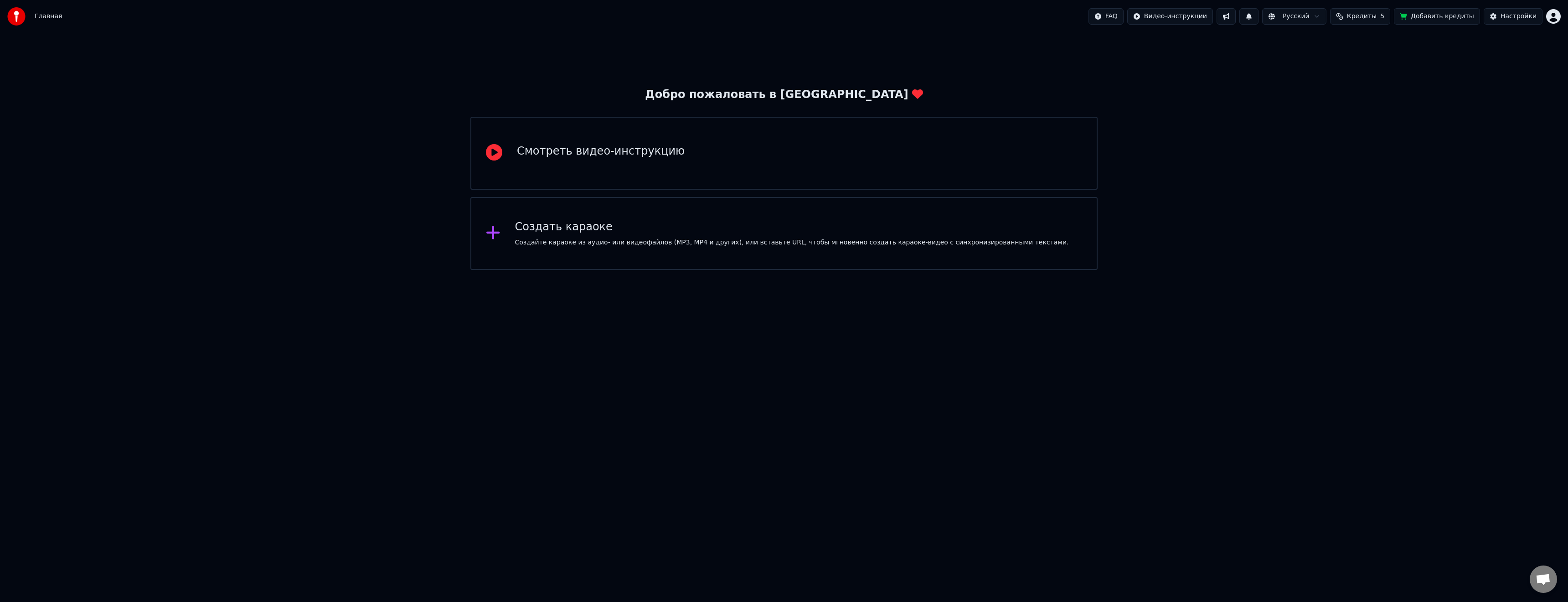
click at [12, 23] on img at bounding box center [16, 16] width 18 height 18
click at [1233, 20] on button at bounding box center [1226, 16] width 19 height 16
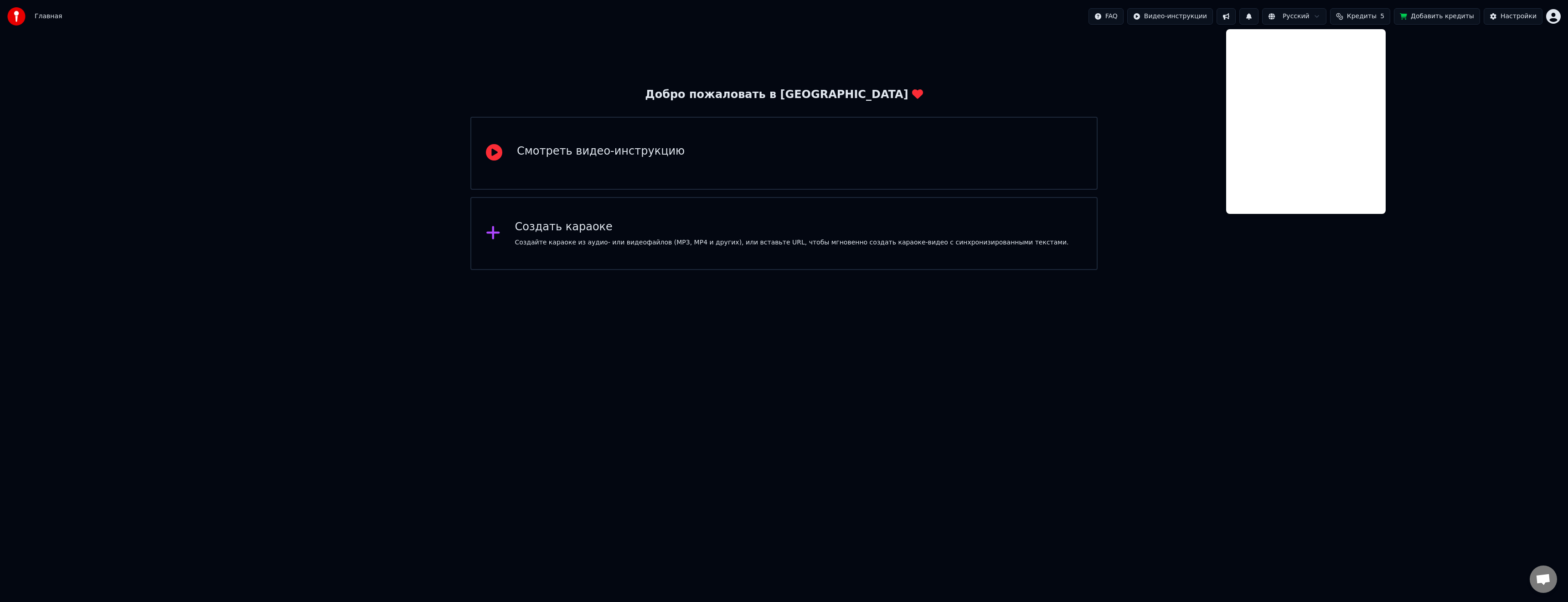
click at [1488, 138] on div "Добро пожаловать в Youka Смотреть видео-инструкцию Создать караоке Создайте кар…" at bounding box center [784, 151] width 1568 height 237
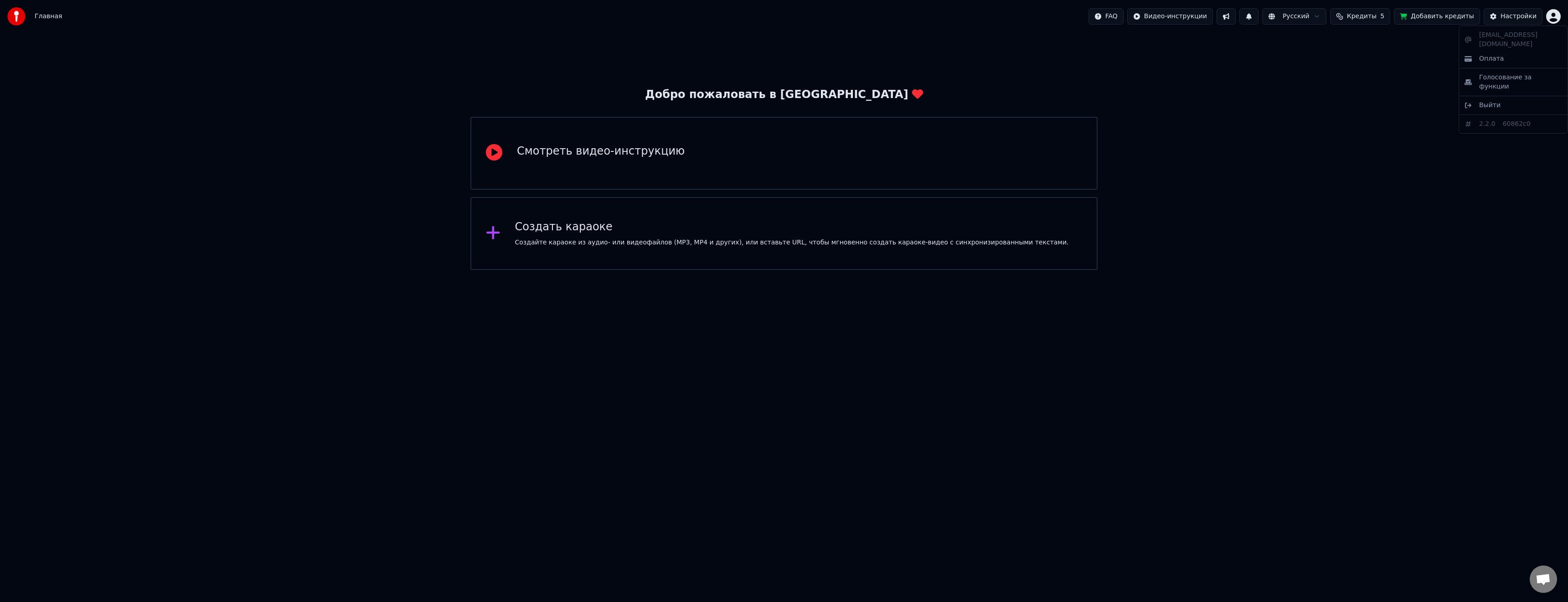
click at [1555, 13] on html "Главная FAQ Видео-инструкции Русский Кредиты 5 Добавить кредиты Настройки Добро…" at bounding box center [784, 135] width 1568 height 270
click at [1517, 73] on span "Голосование за функции" at bounding box center [1520, 82] width 83 height 18
click at [564, 153] on div "Смотреть видео-инструкцию" at bounding box center [600, 151] width 168 height 15
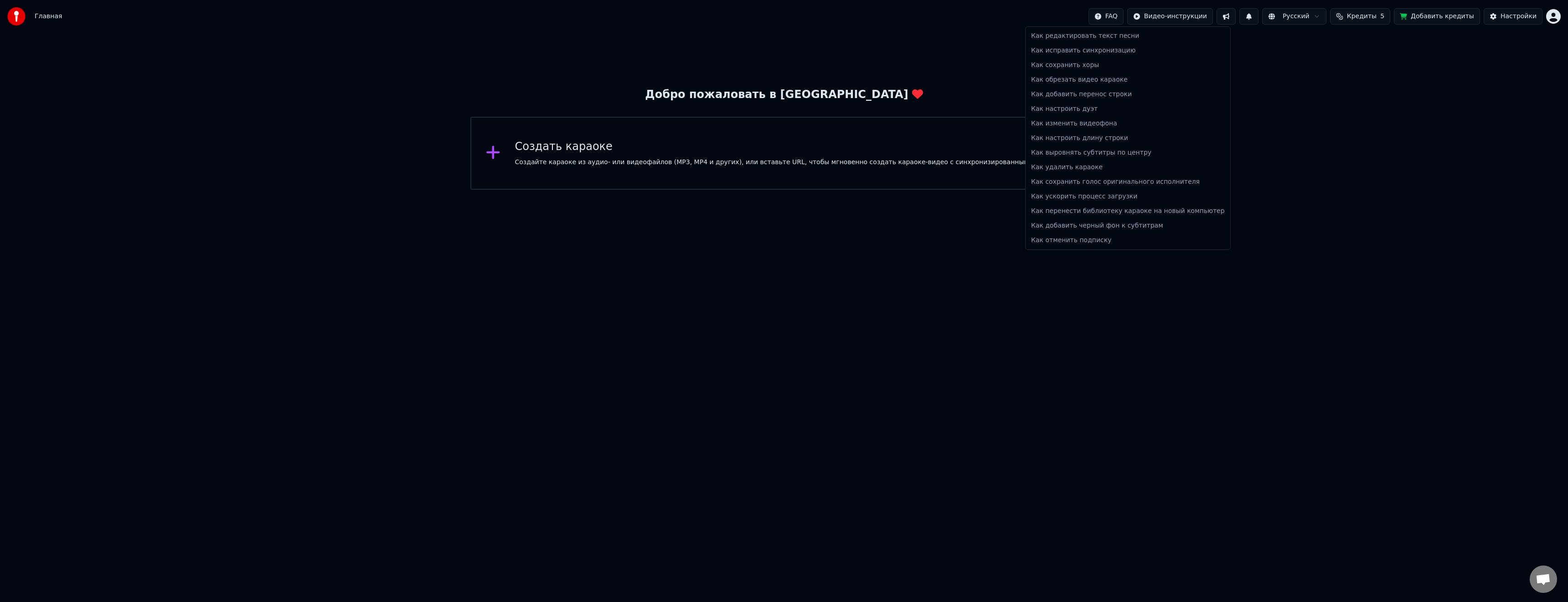
click at [1117, 16] on html "Главная FAQ Видео-инструкции Русский Кредиты 5 Добавить кредиты Настройки Добро…" at bounding box center [784, 95] width 1568 height 190
click at [1556, 21] on html "Главная FAQ Видео-инструкции Русский Кредиты 5 Добавить кредиты Настройки Добро…" at bounding box center [784, 95] width 1568 height 190
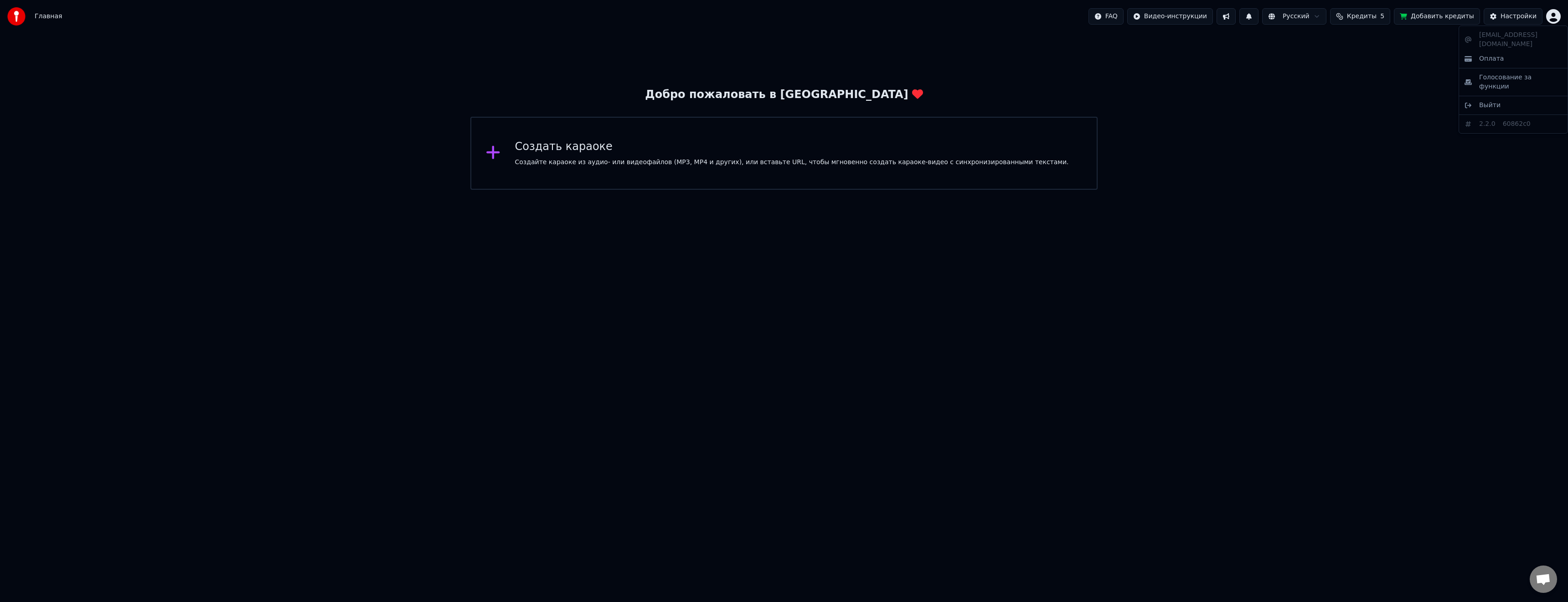
click at [1554, 17] on html "Главная FAQ Видео-инструкции Русский Кредиты 5 Добавить кредиты Настройки Добро…" at bounding box center [784, 95] width 1568 height 190
click at [1509, 35] on div "voroninvals@gmail.com Оплата Голосование за функции Выйти 2.2.0 60862c0" at bounding box center [1513, 79] width 110 height 108
click at [378, 79] on html "Главная FAQ Видео-инструкции Русский Кредиты 5 Добавить кредиты Настройки Добро…" at bounding box center [784, 95] width 1568 height 190
drag, startPoint x: 843, startPoint y: 95, endPoint x: 860, endPoint y: 92, distance: 17.3
click at [846, 94] on div "Добро пожаловать в Youka" at bounding box center [783, 95] width 278 height 15
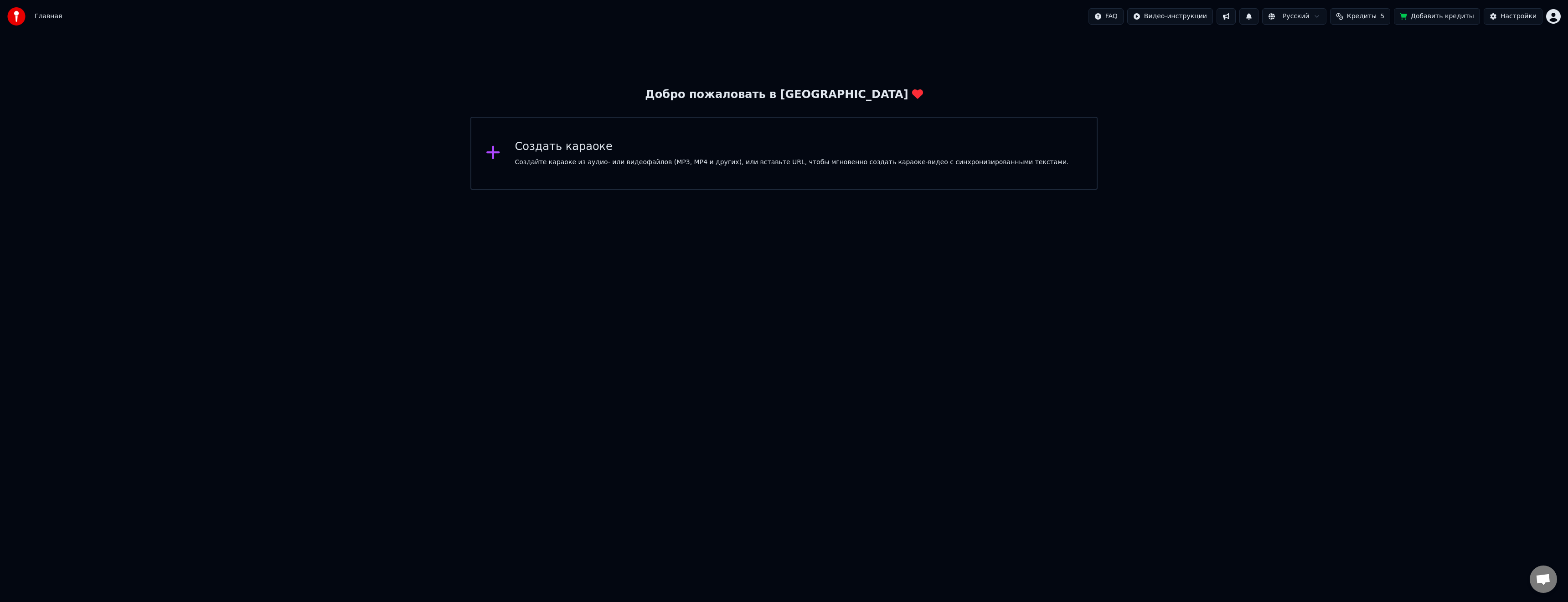
click at [912, 92] on icon at bounding box center [917, 94] width 11 height 10
click at [722, 95] on div "Добро пожаловать в Youka" at bounding box center [783, 95] width 278 height 15
click at [1280, 102] on div "Добро пожаловать в Youka Создать караоке Создайте караоке из аудио- или видеофа…" at bounding box center [784, 111] width 1568 height 157
